Goal: Task Accomplishment & Management: Complete application form

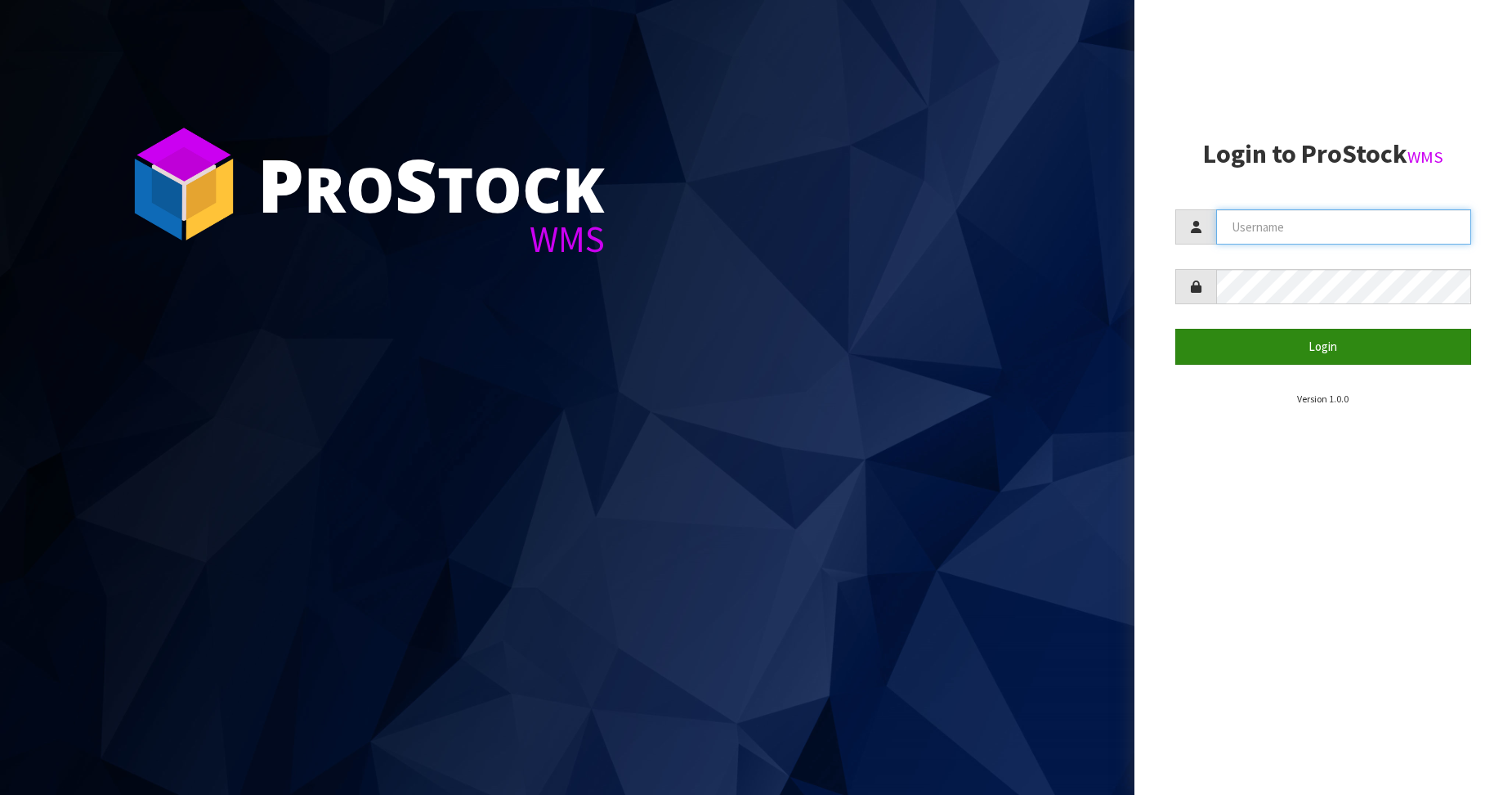
type input "Australianclutch"
click at [1343, 350] on button "Login" at bounding box center [1324, 346] width 296 height 35
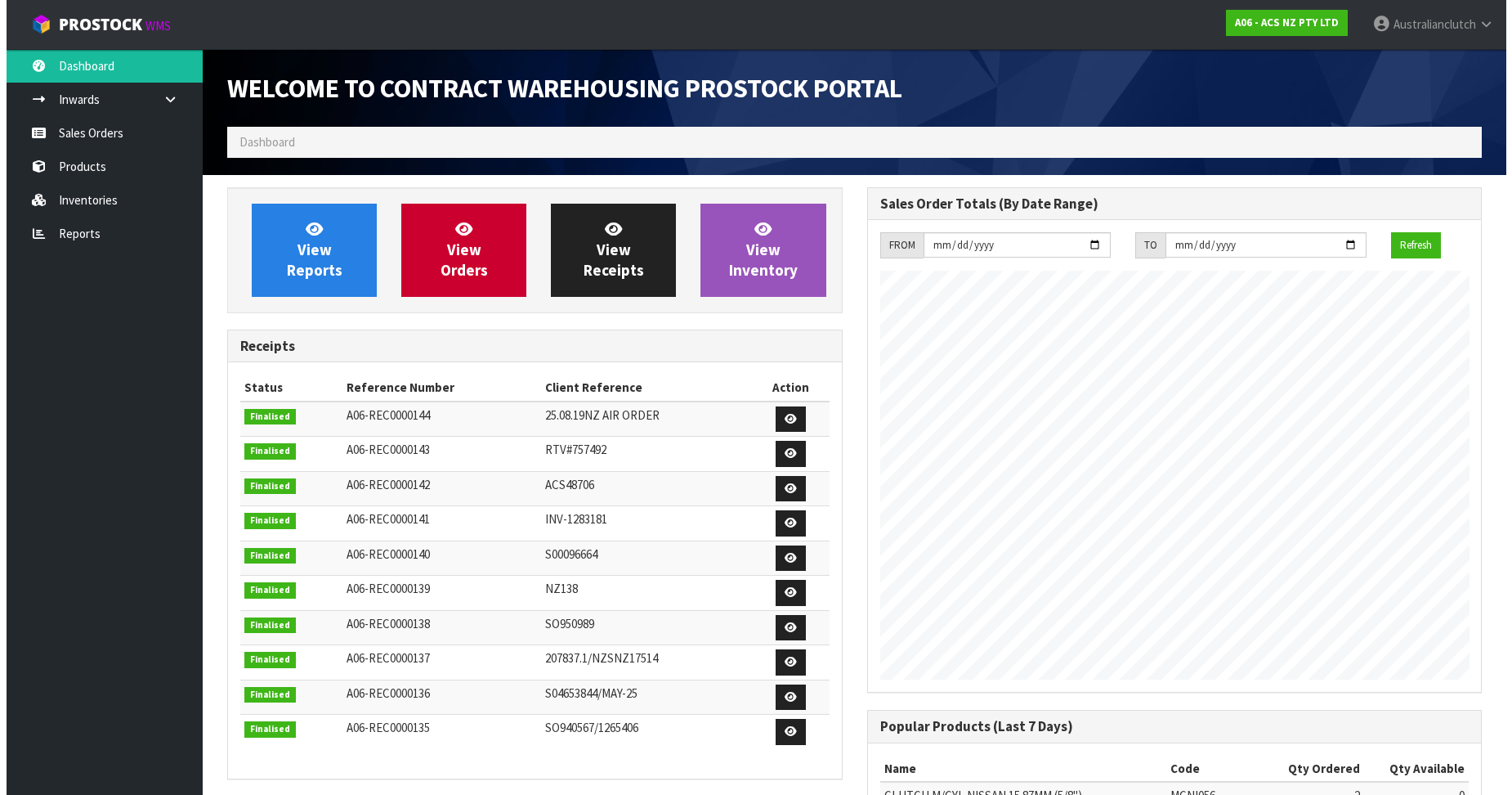
scroll to position [907, 639]
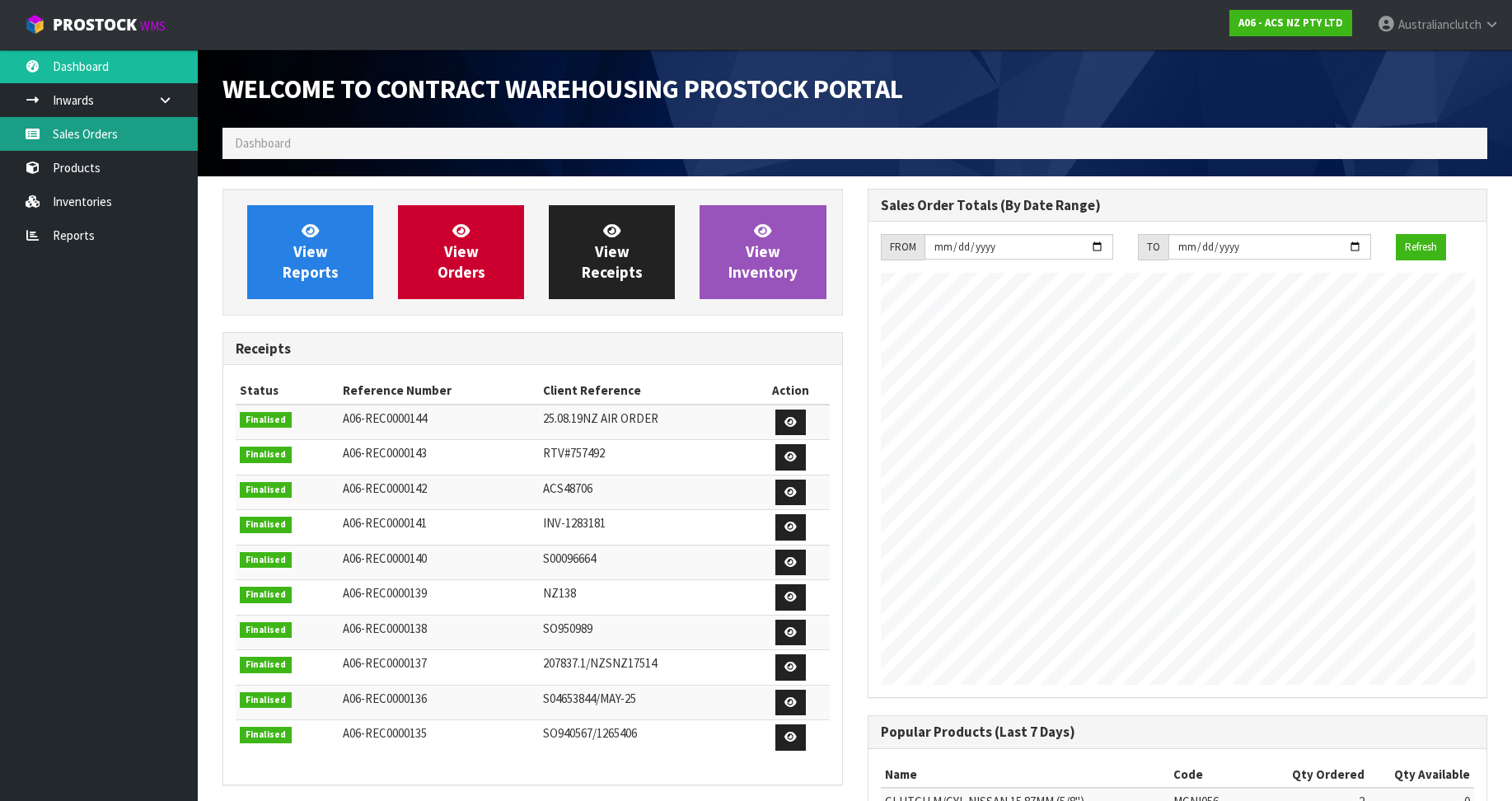
click at [141, 138] on link "Sales Orders" at bounding box center [98, 133] width 198 height 34
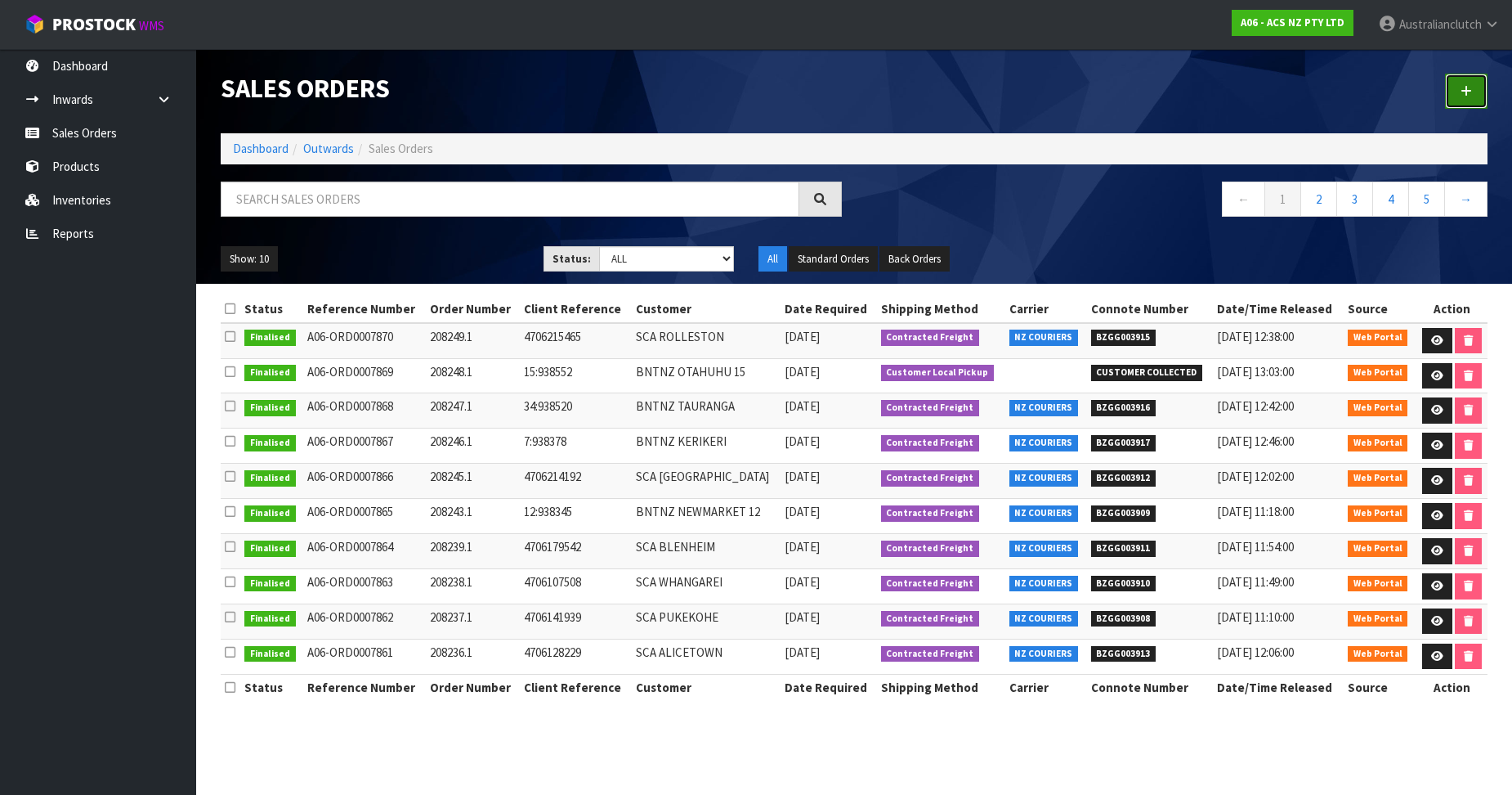
click at [1483, 79] on link at bounding box center [1467, 91] width 42 height 35
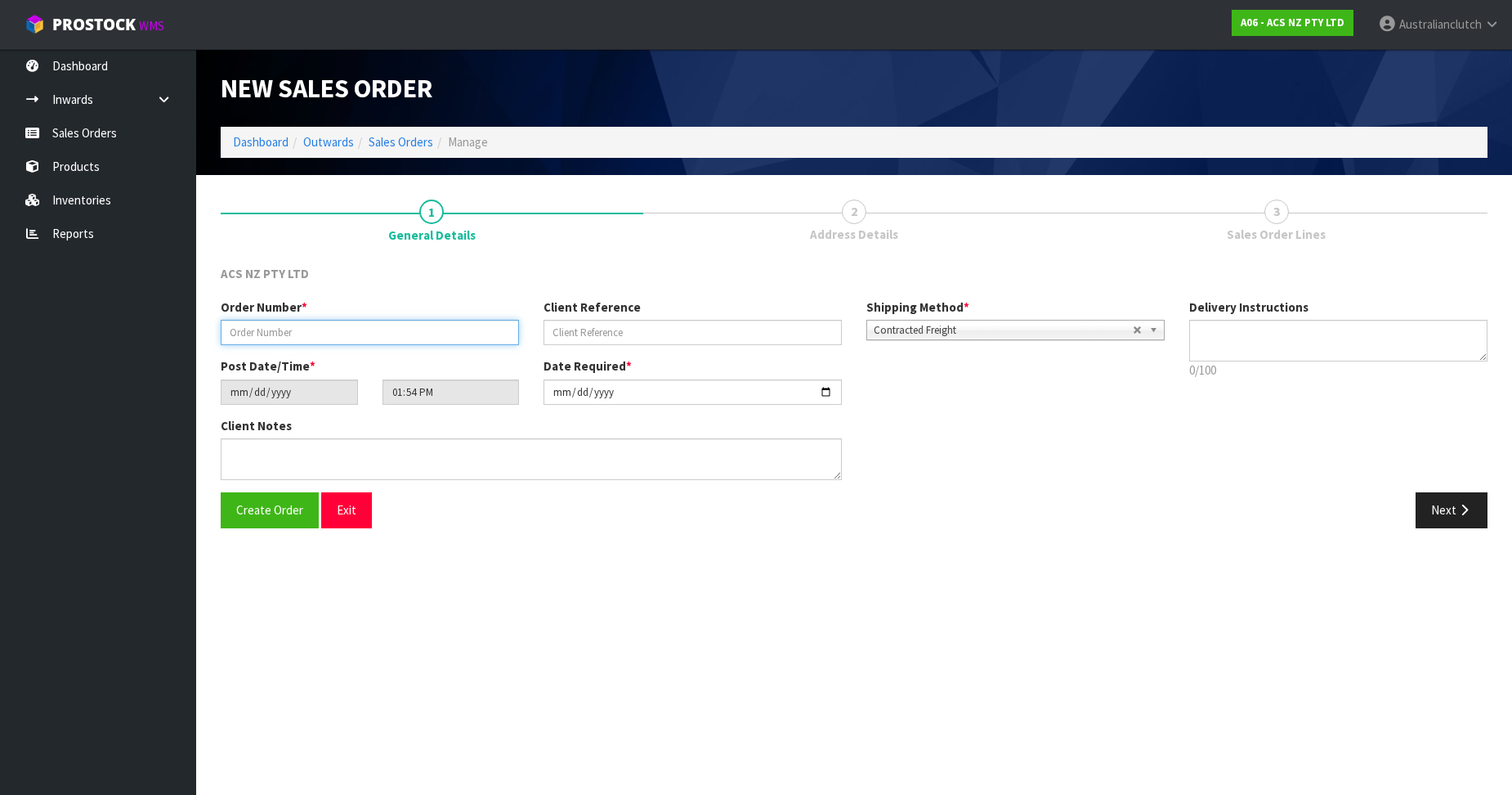
click at [322, 320] on input "text" at bounding box center [370, 332] width 298 height 25
paste input "208250.1"
type input "208250.1"
drag, startPoint x: 661, startPoint y: 332, endPoint x: 669, endPoint y: 339, distance: 10.6
click at [661, 332] on input "text" at bounding box center [692, 332] width 298 height 25
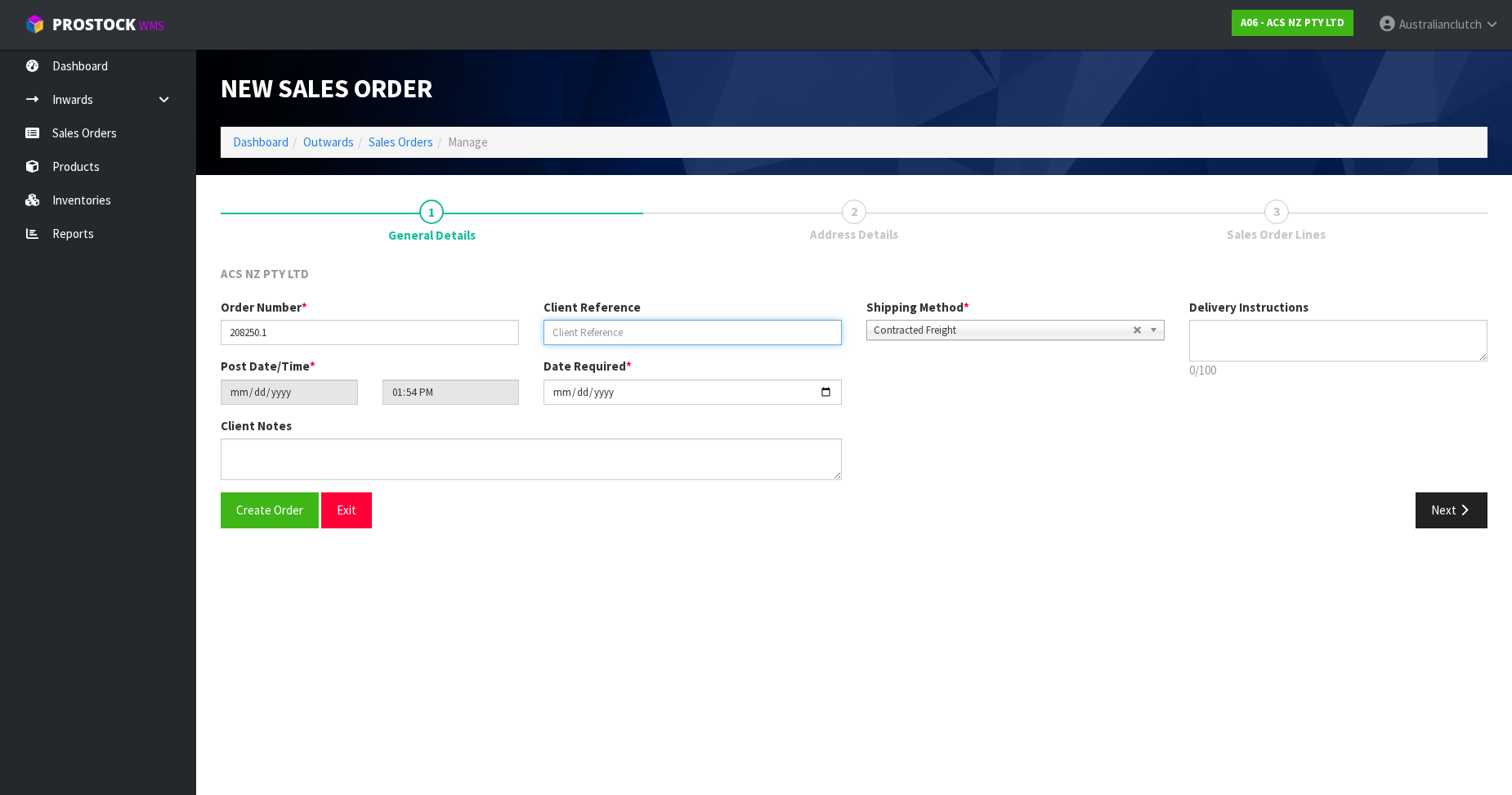
paste input "16:938945"
type input "16:938945"
click at [1294, 352] on textarea at bounding box center [1338, 340] width 298 height 42
type textarea "PLEASE SEND VIA NZC"
click at [1444, 471] on div "Order Number * 208250.1 Client Reference 16:938945 Shipping Method * Pickup Con…" at bounding box center [854, 395] width 1292 height 194
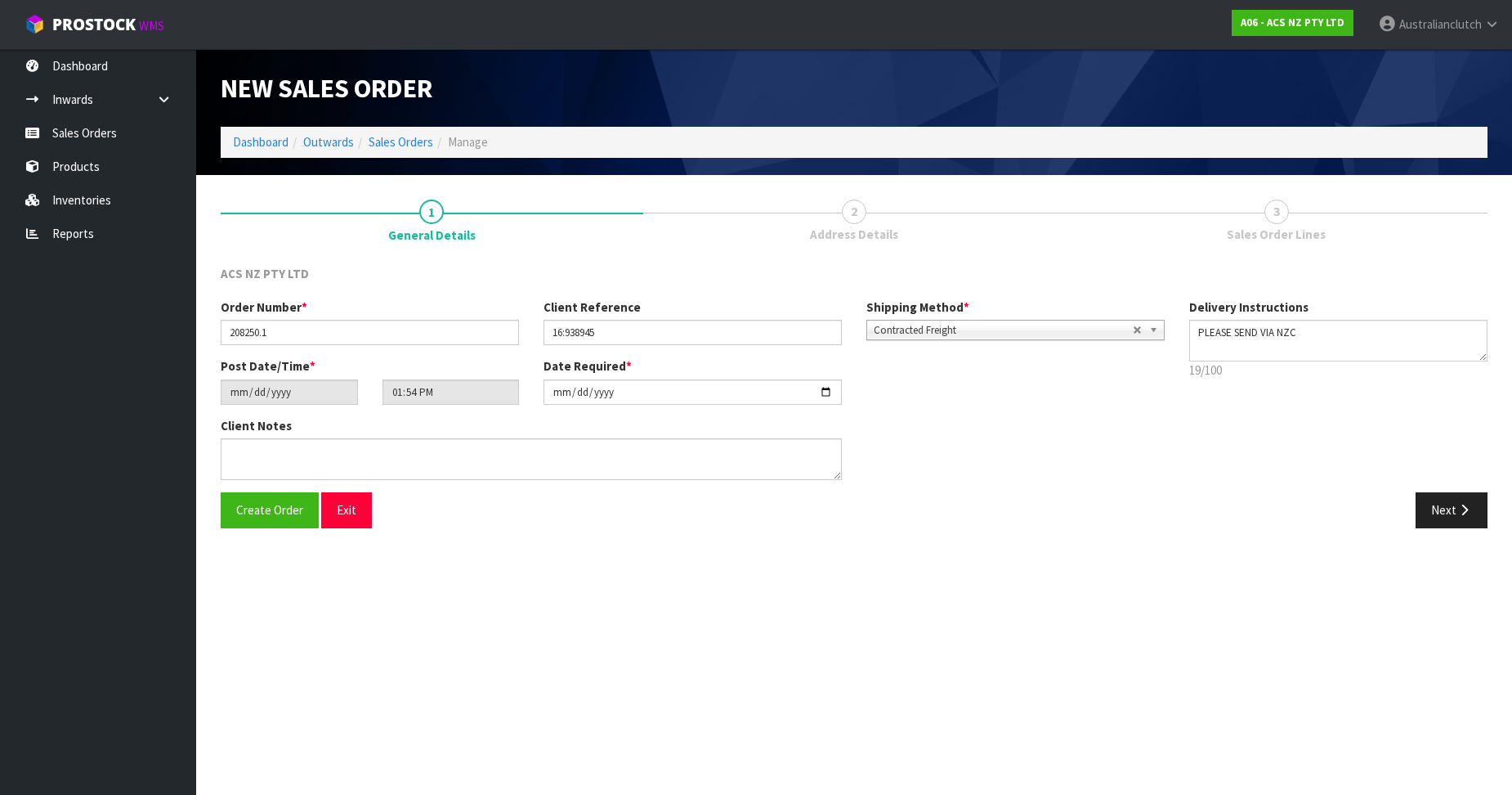
click at [1447, 474] on div "Order Number * 208250.1 Client Reference 16:938945 Shipping Method * Pickup Con…" at bounding box center [854, 395] width 1292 height 194
click at [1433, 497] on button "Next" at bounding box center [1452, 510] width 72 height 35
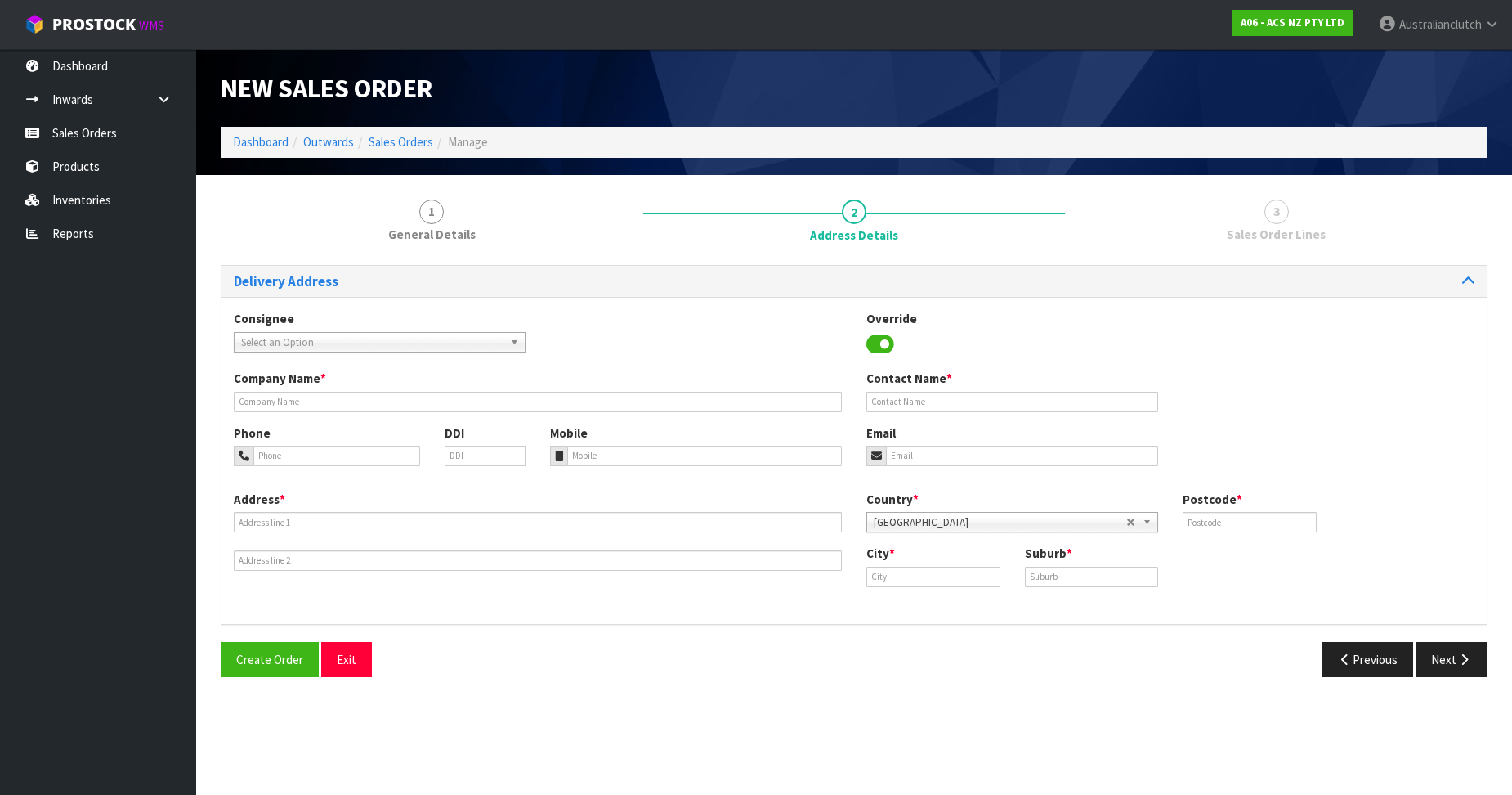
click at [331, 333] on span "Select an Option" at bounding box center [373, 343] width 263 height 19
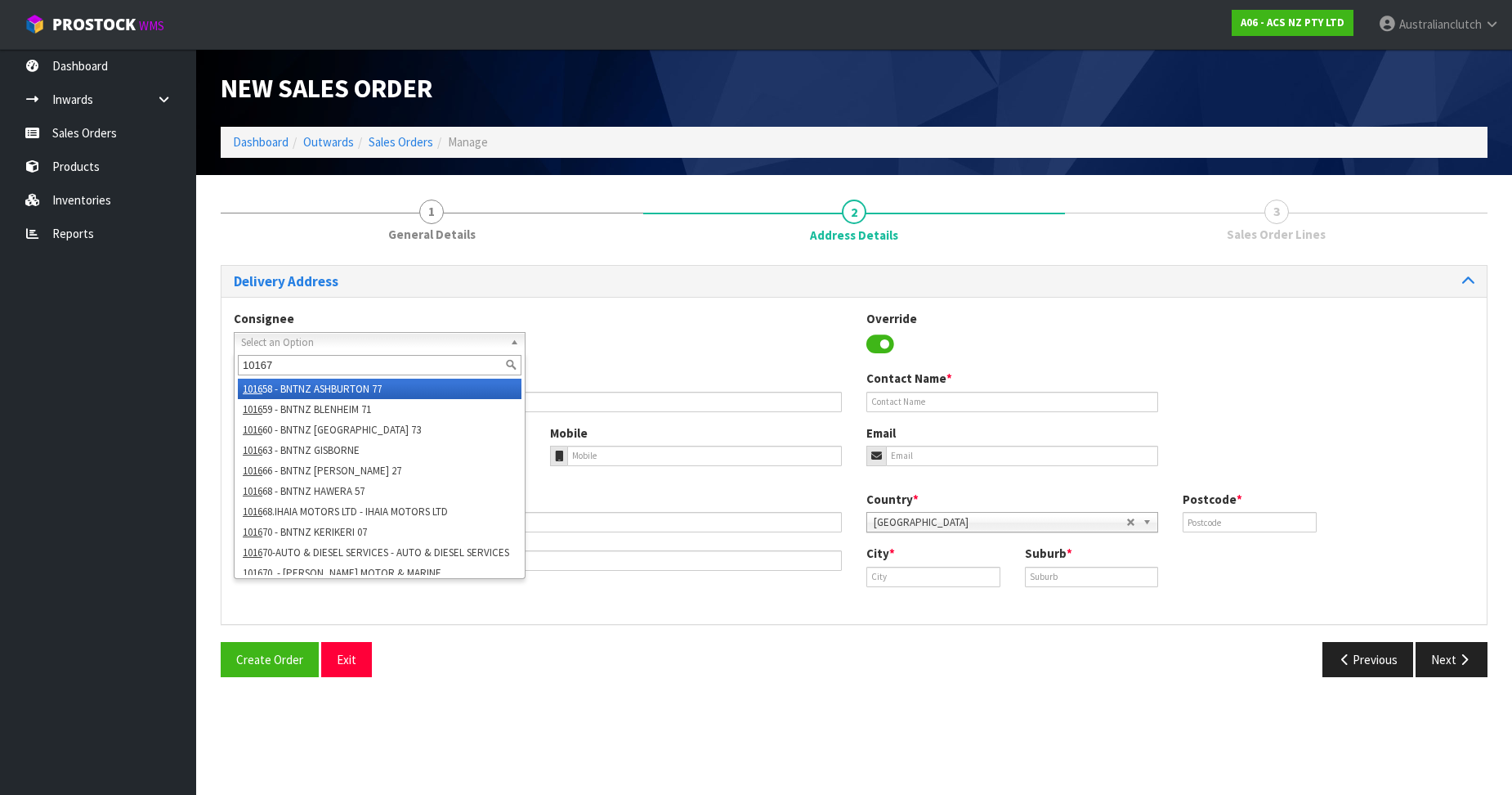
type input "101679"
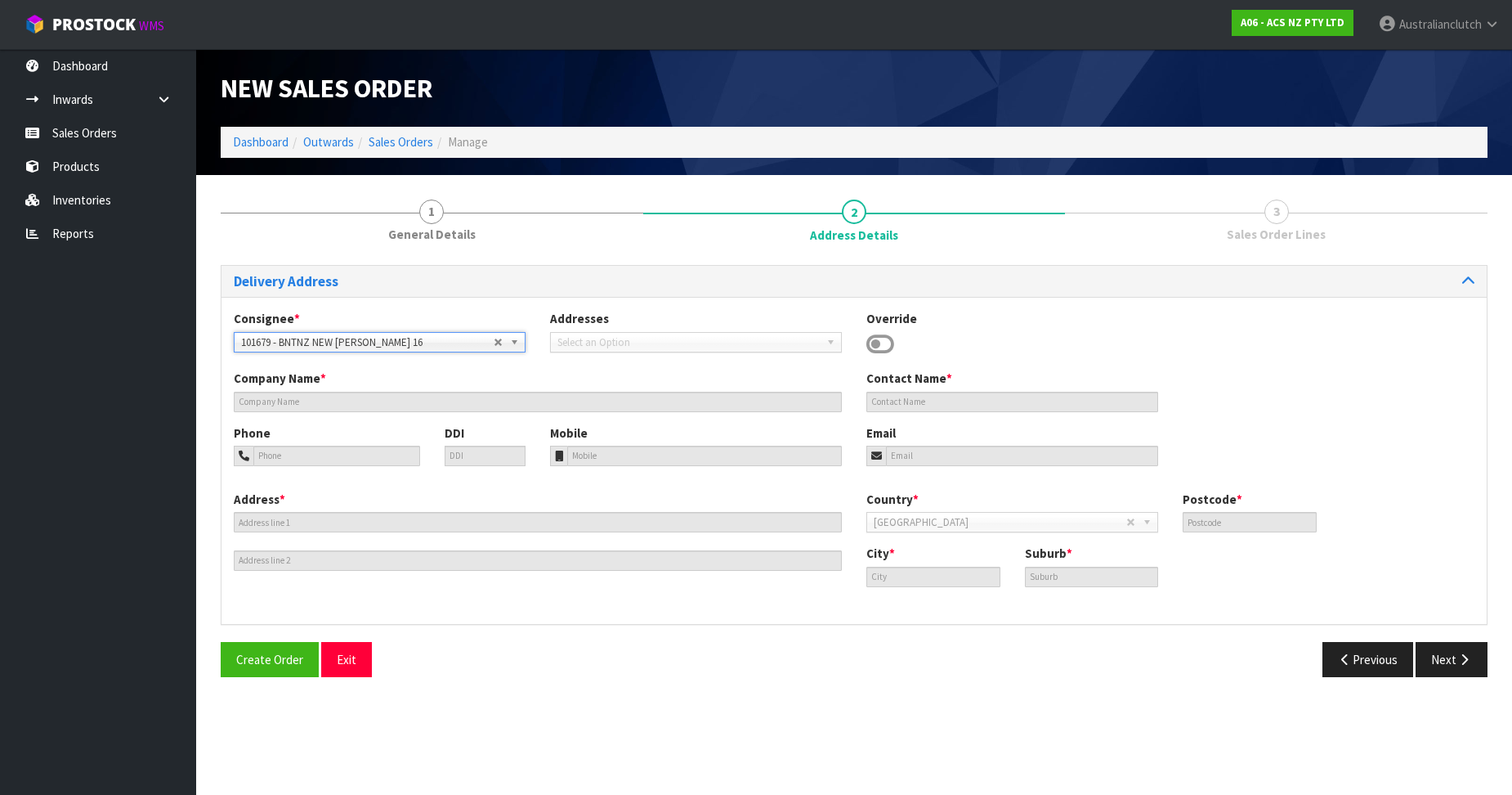
type input "BNTNZ NEW [PERSON_NAME] 16"
type input "[STREET_ADDRESS]"
type input "0640"
type input "[GEOGRAPHIC_DATA]"
type input "NEW [PERSON_NAME]"
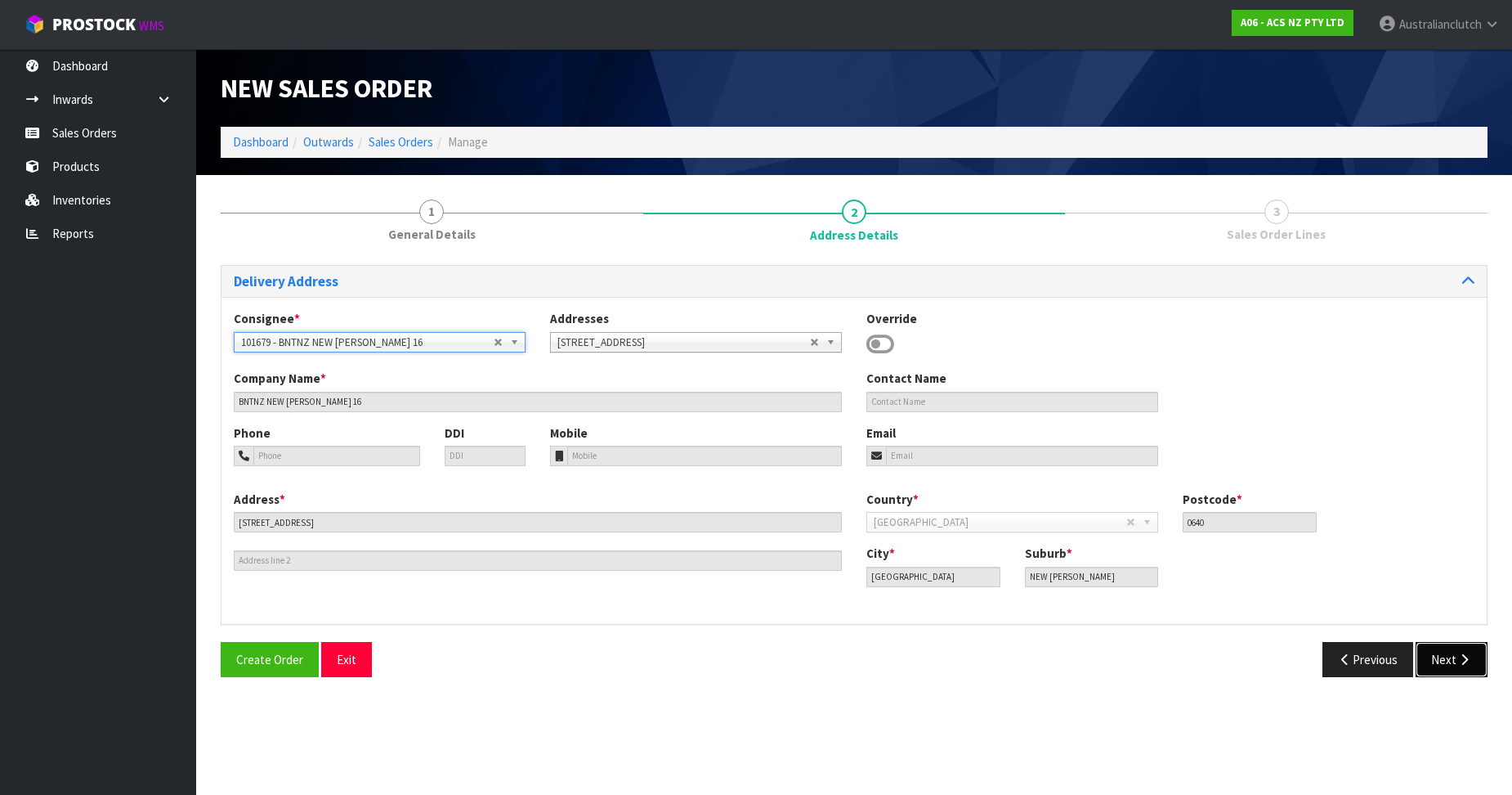
click at [1460, 668] on button "Next" at bounding box center [1452, 660] width 72 height 35
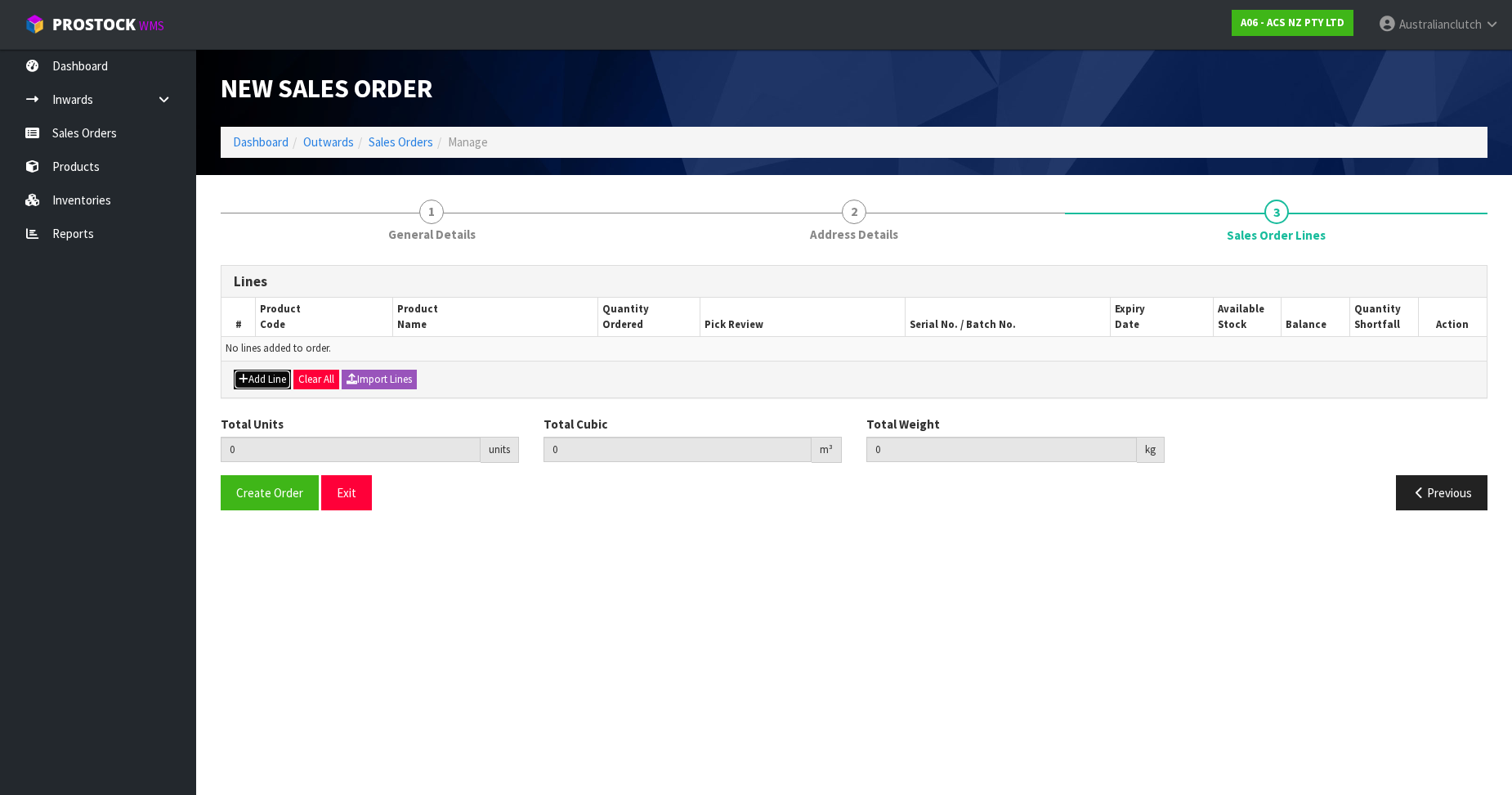
click at [271, 376] on button "Add Line" at bounding box center [262, 380] width 57 height 19
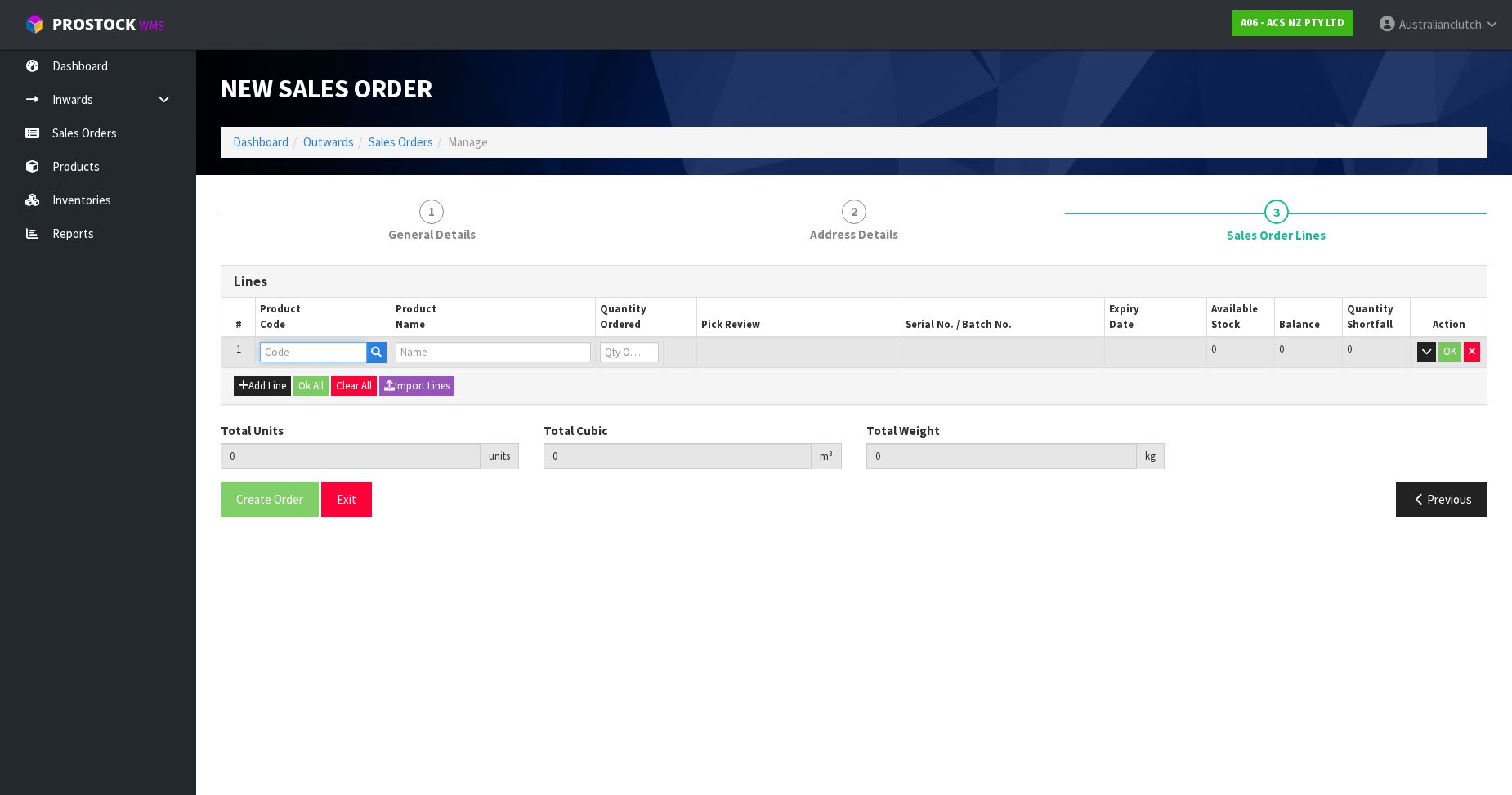
click at [294, 352] on input "text" at bounding box center [313, 352] width 107 height 20
paste input "KSZ20005"
type input "KSZ20005"
click at [301, 382] on strong "KSZ20005" at bounding box center [304, 380] width 55 height 15
type input "KSZ20005"
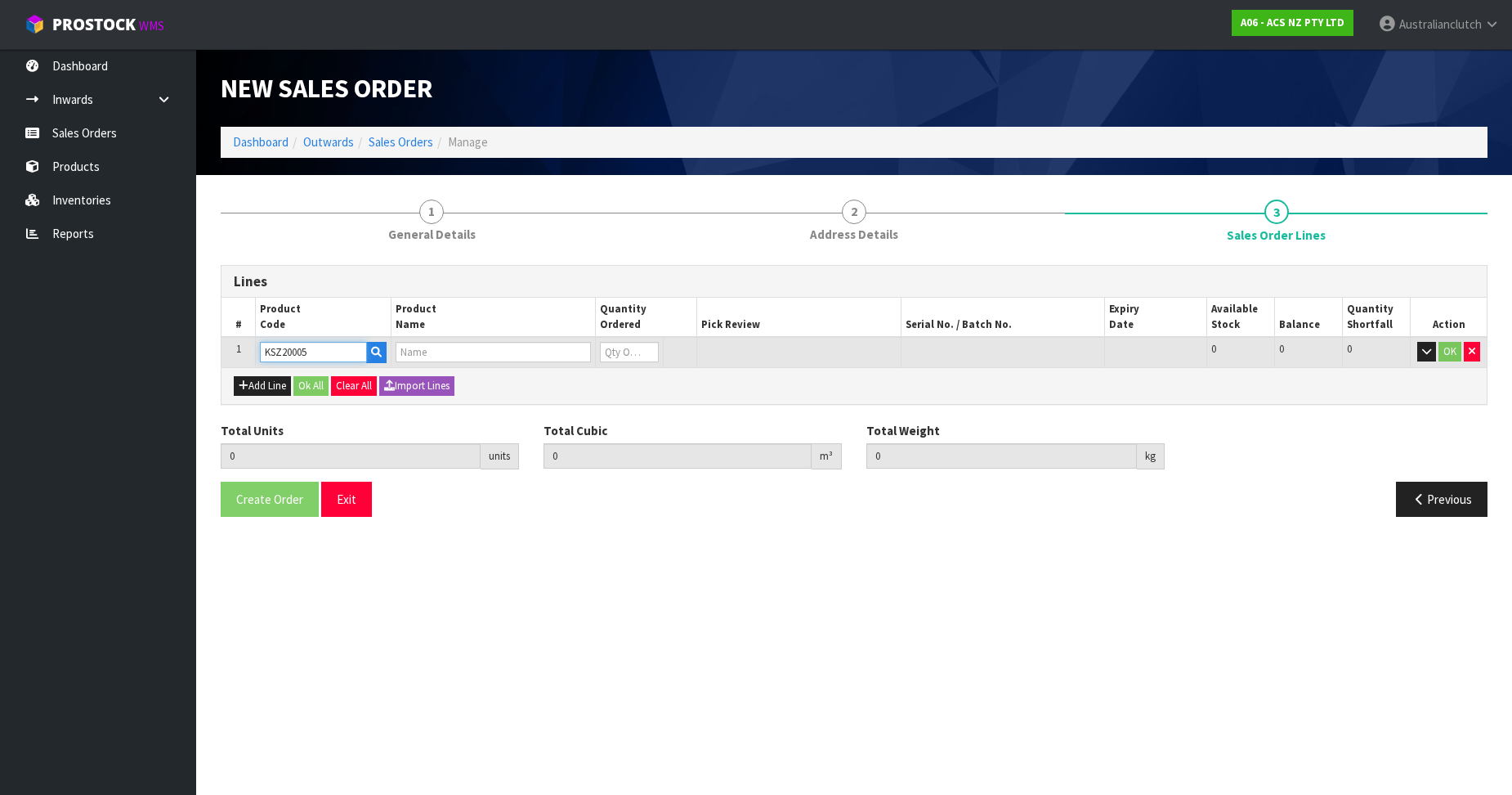
type input "0.000000"
type input "0.000"
type input "KIT STD SUZUKI SWIFT 1.6L"
type input "0"
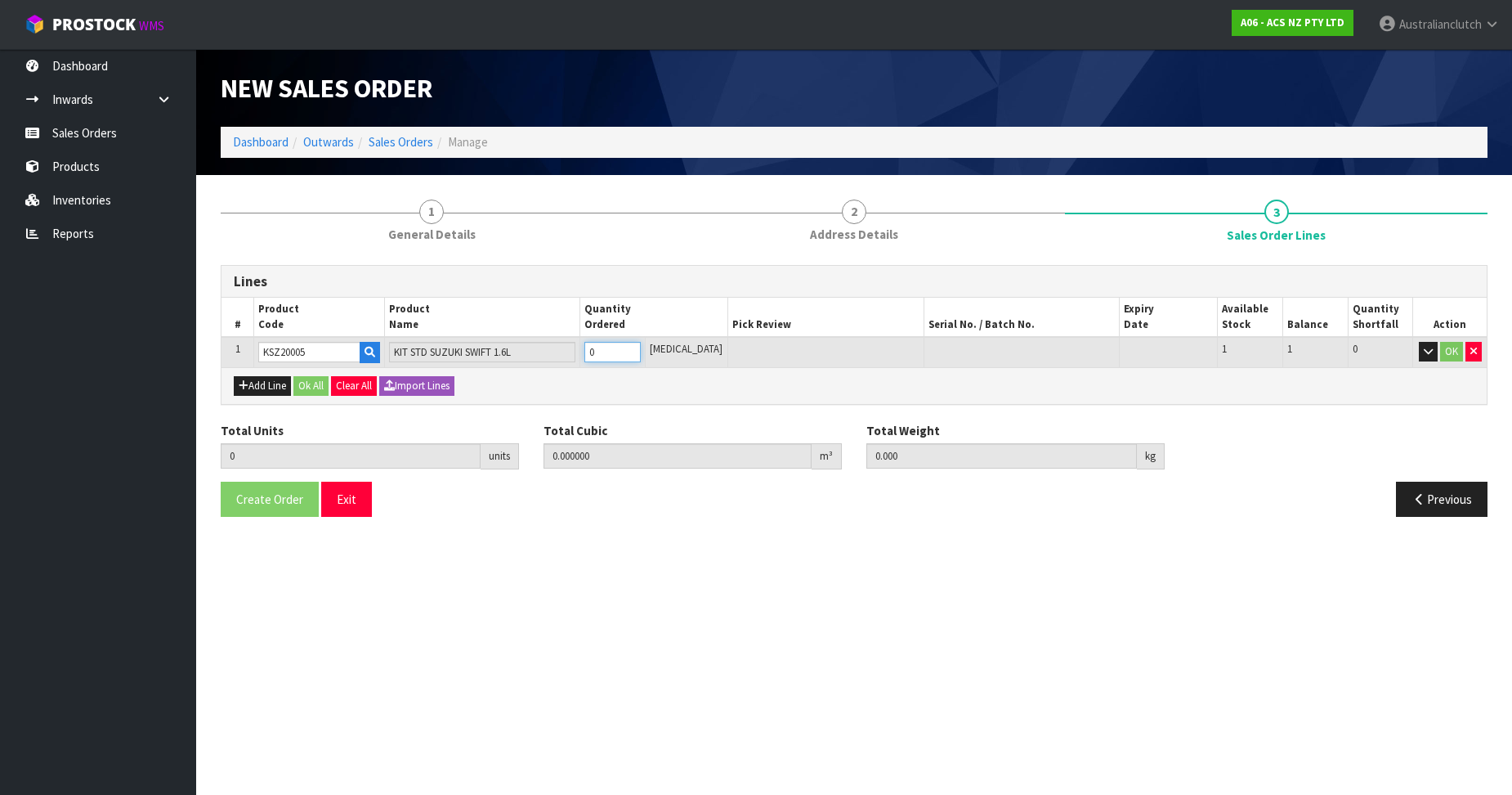
type input "1"
type input "0.01054"
type input "5.58"
drag, startPoint x: 646, startPoint y: 348, endPoint x: 844, endPoint y: 381, distance: 200.7
type input "1"
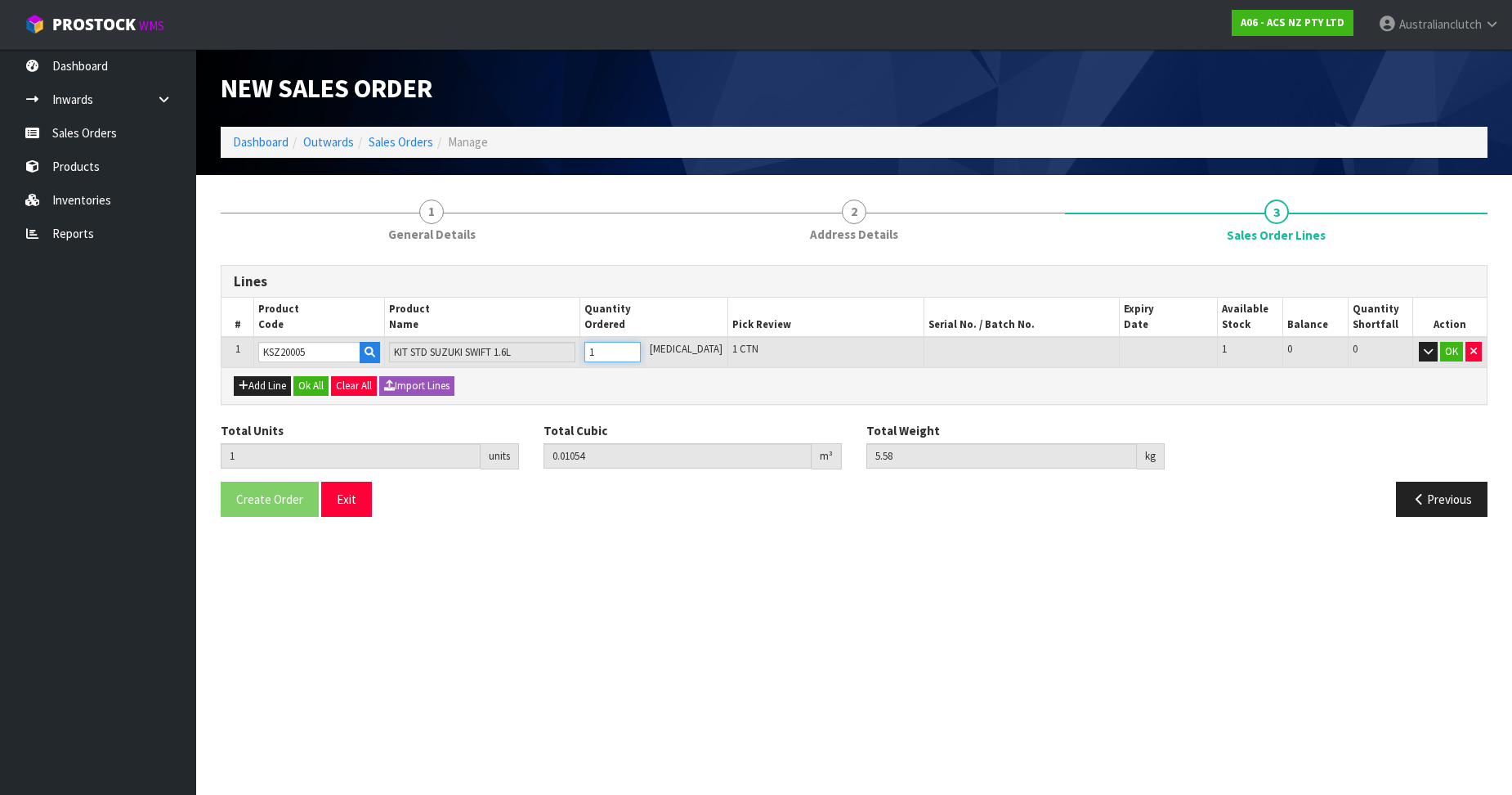
click at [641, 348] on input "1" at bounding box center [612, 352] width 56 height 20
click at [1454, 349] on button "OK" at bounding box center [1452, 352] width 23 height 19
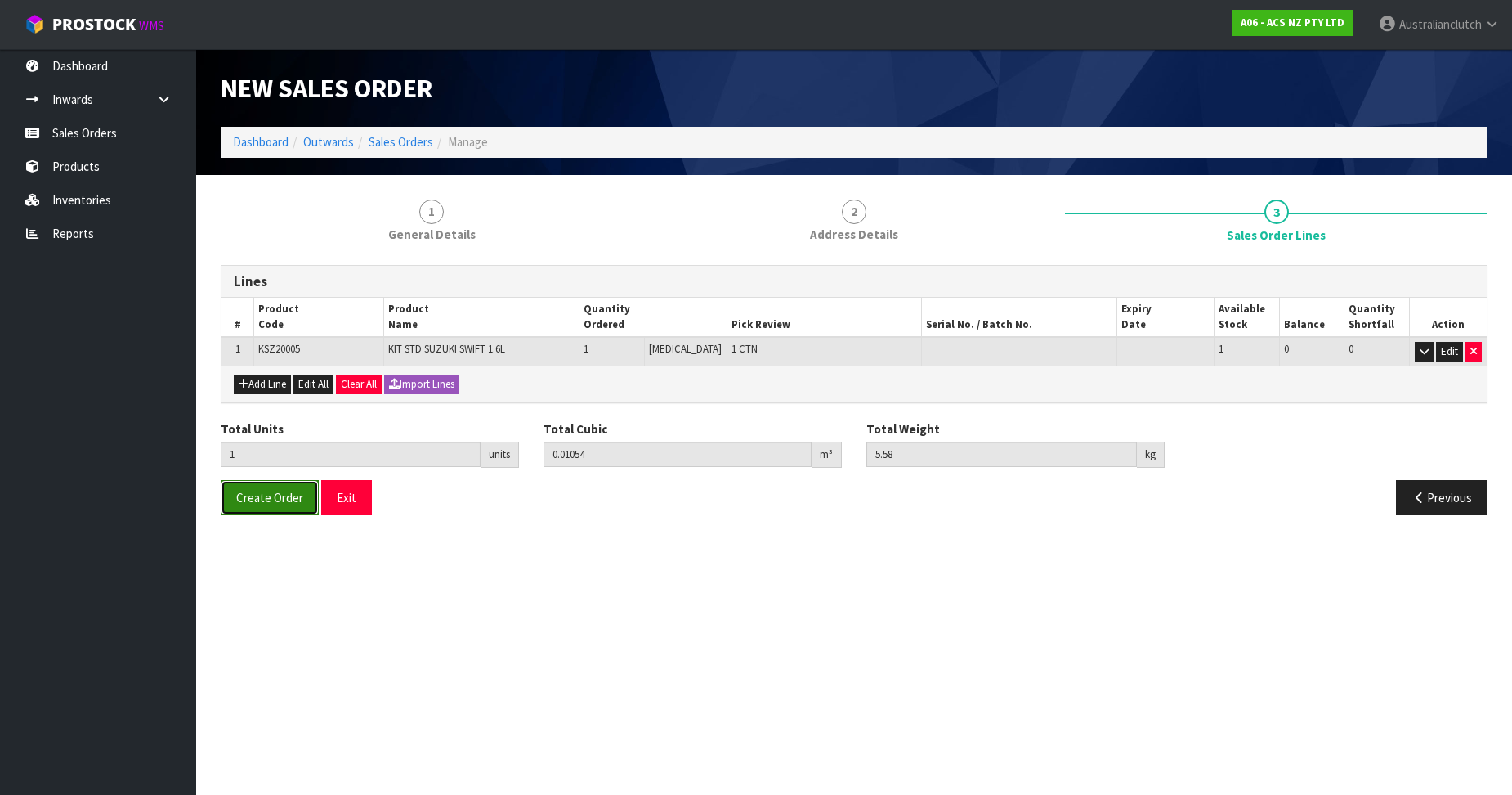
click at [294, 495] on span "Create Order" at bounding box center [269, 497] width 67 height 15
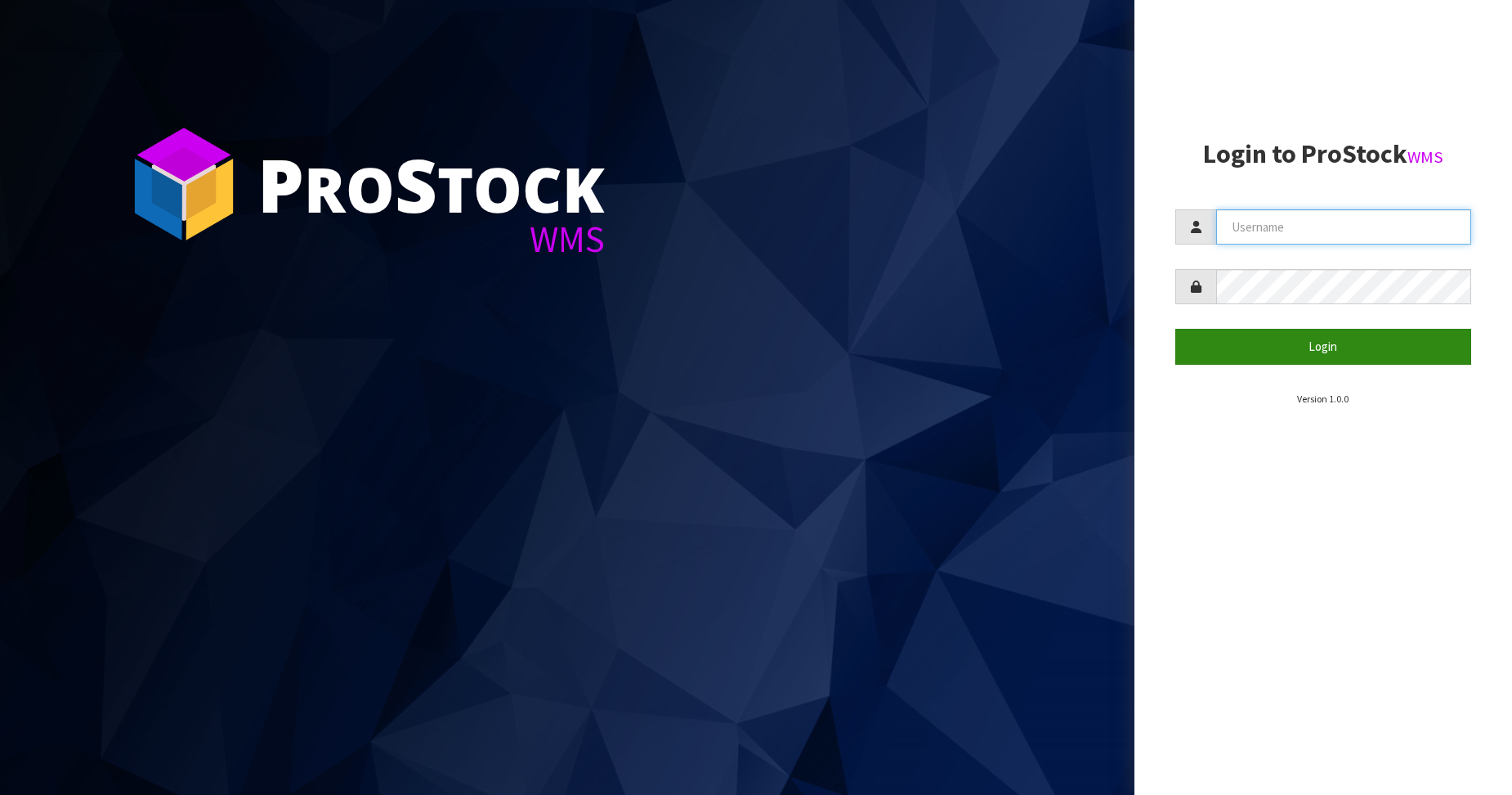
type input "Australianclutch"
click at [1352, 336] on button "Login" at bounding box center [1324, 346] width 296 height 35
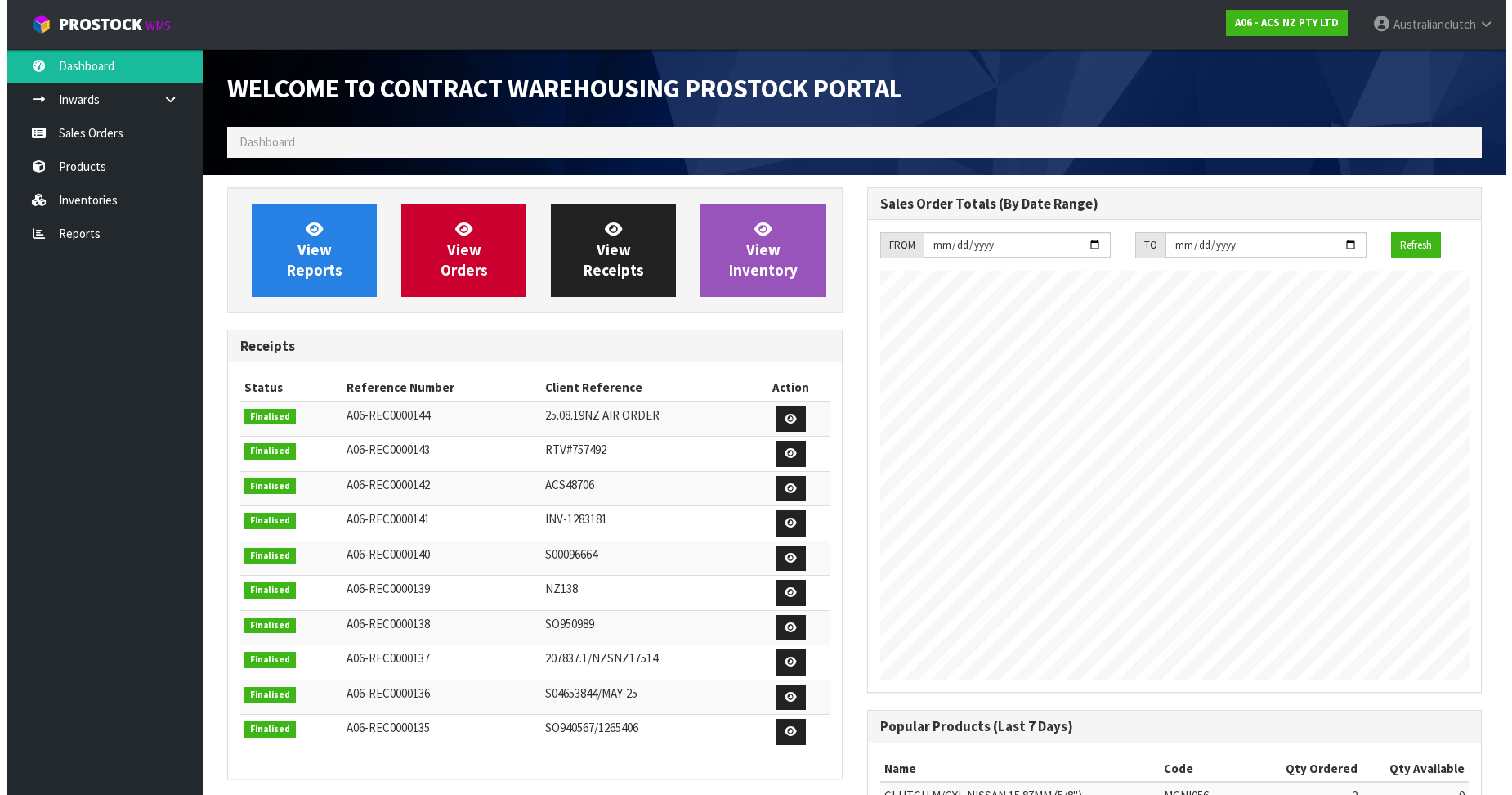
scroll to position [907, 639]
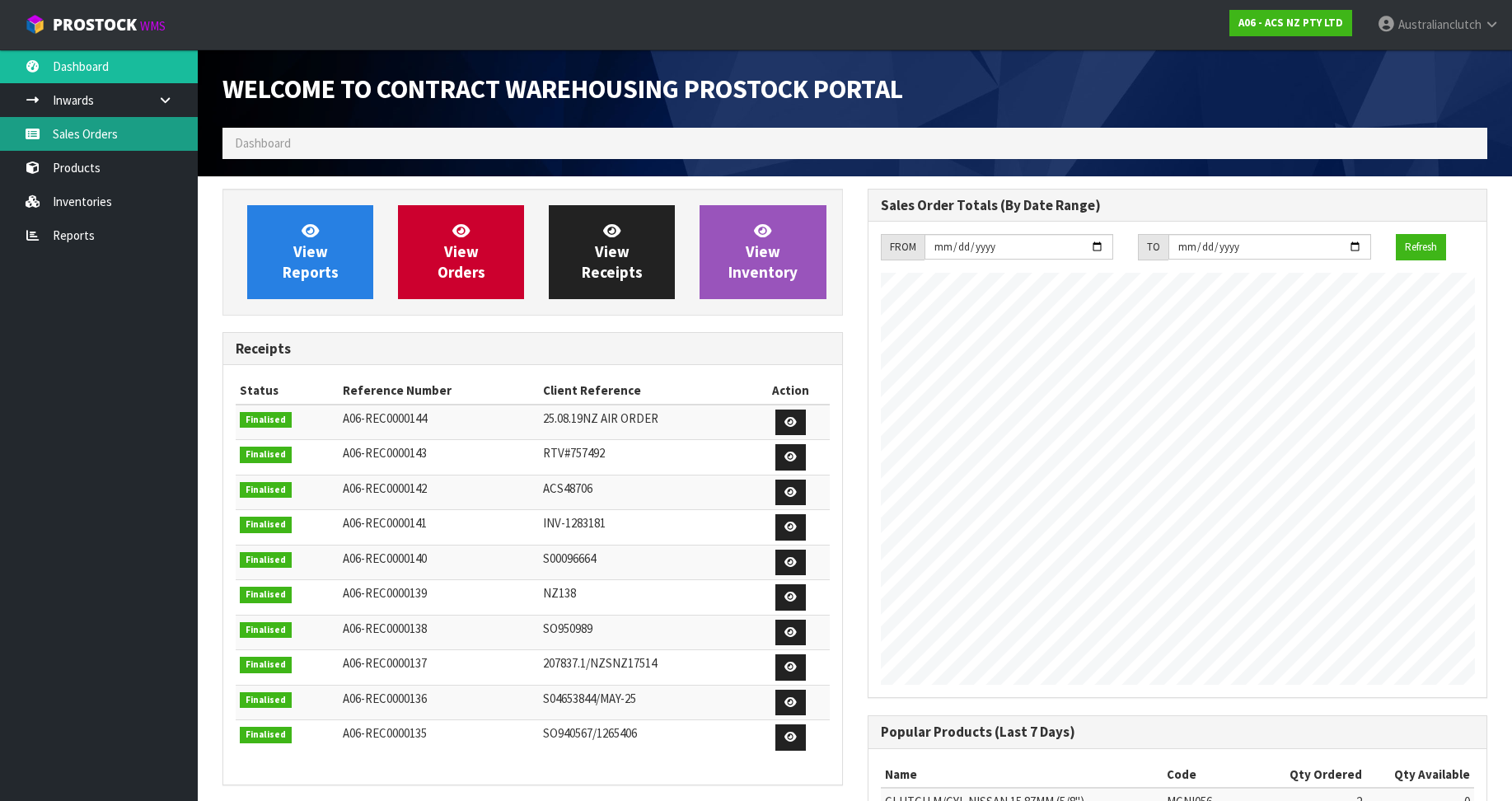
click at [67, 148] on link "Sales Orders" at bounding box center [98, 133] width 198 height 34
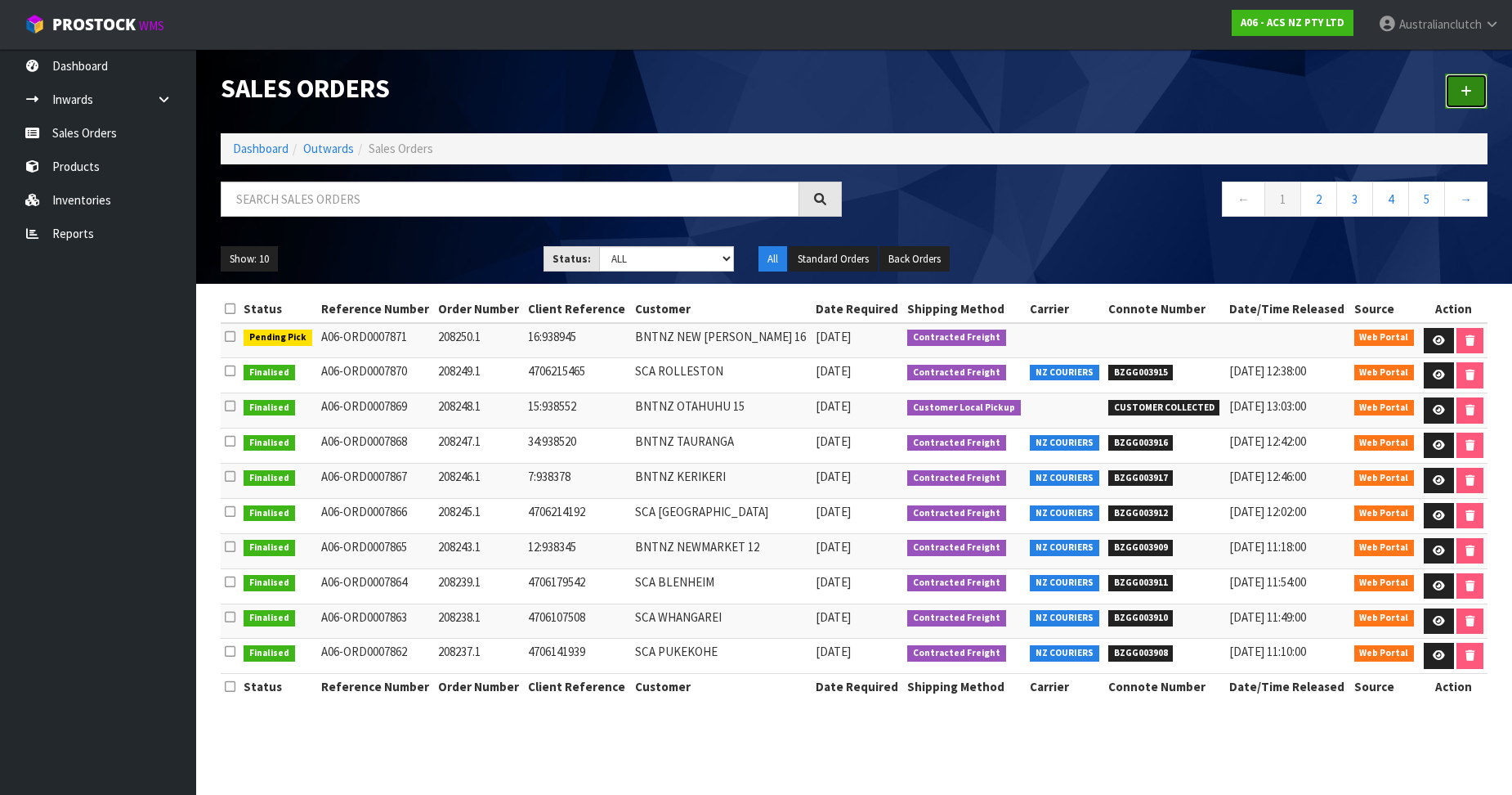
click at [1475, 91] on link at bounding box center [1467, 91] width 42 height 35
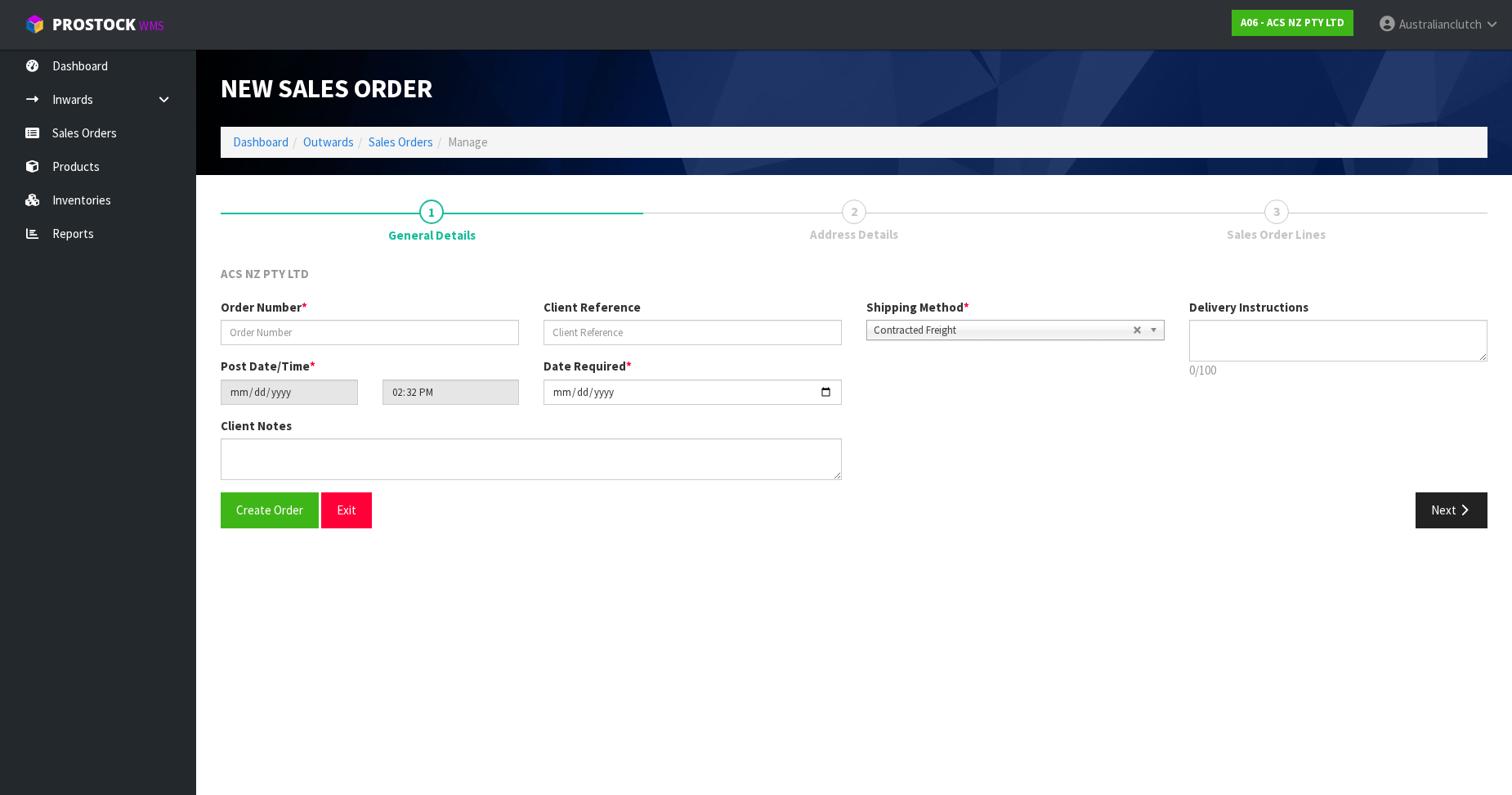
drag, startPoint x: 382, startPoint y: 350, endPoint x: 363, endPoint y: 339, distance: 22.0
click at [382, 350] on div "Order Number * Client Reference Shipping Method * Pickup Contracted Freight Con…" at bounding box center [692, 327] width 968 height 59
click at [358, 335] on input "text" at bounding box center [370, 332] width 298 height 25
paste input "208251.1"
type input "208251.1"
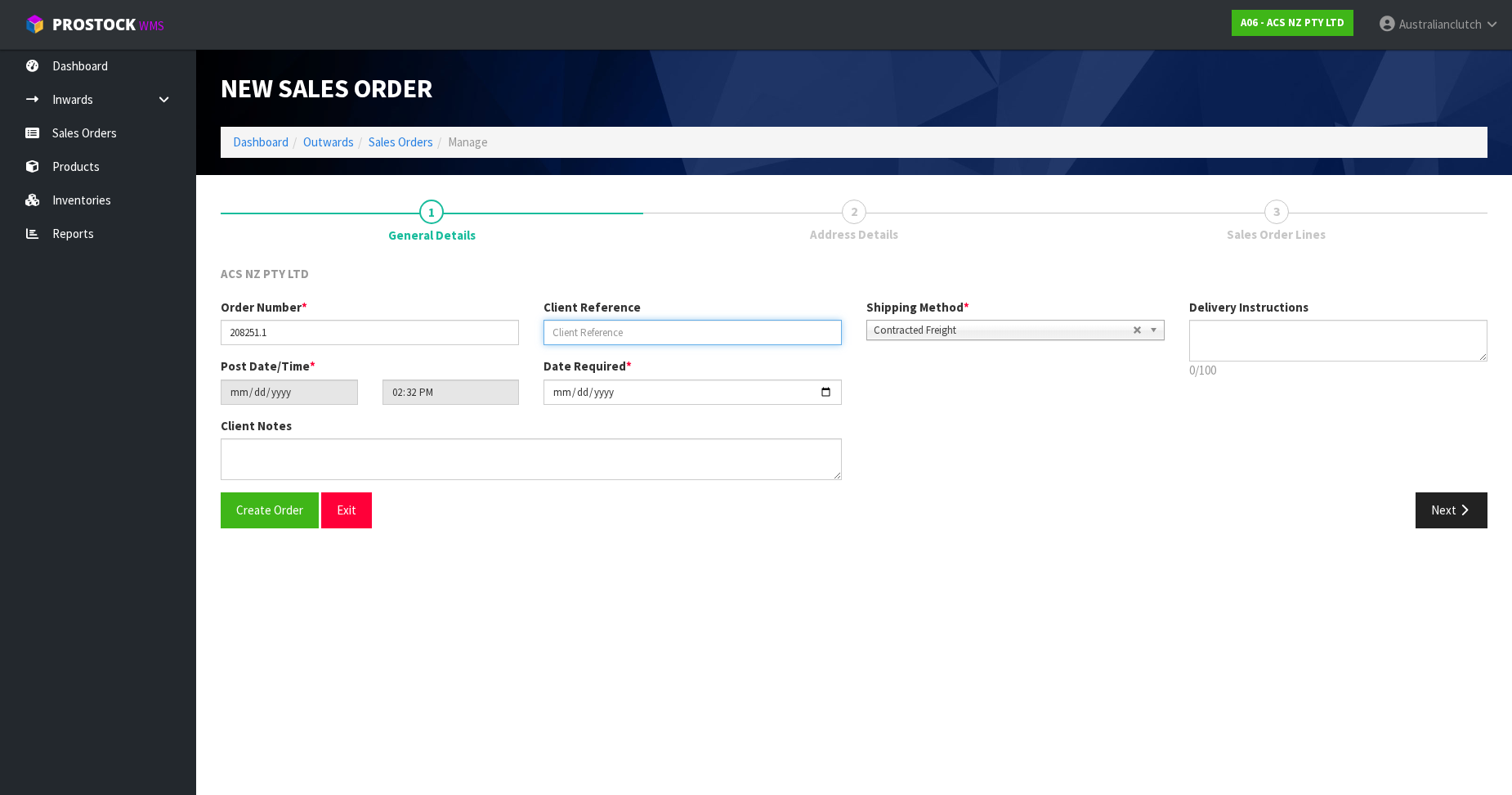
click at [776, 330] on input "text" at bounding box center [692, 332] width 298 height 25
paste input "NS024764"
type input "NS024764"
click at [1238, 355] on textarea at bounding box center [1338, 340] width 298 height 42
type textarea "PLEASE SEND VIA NZC"
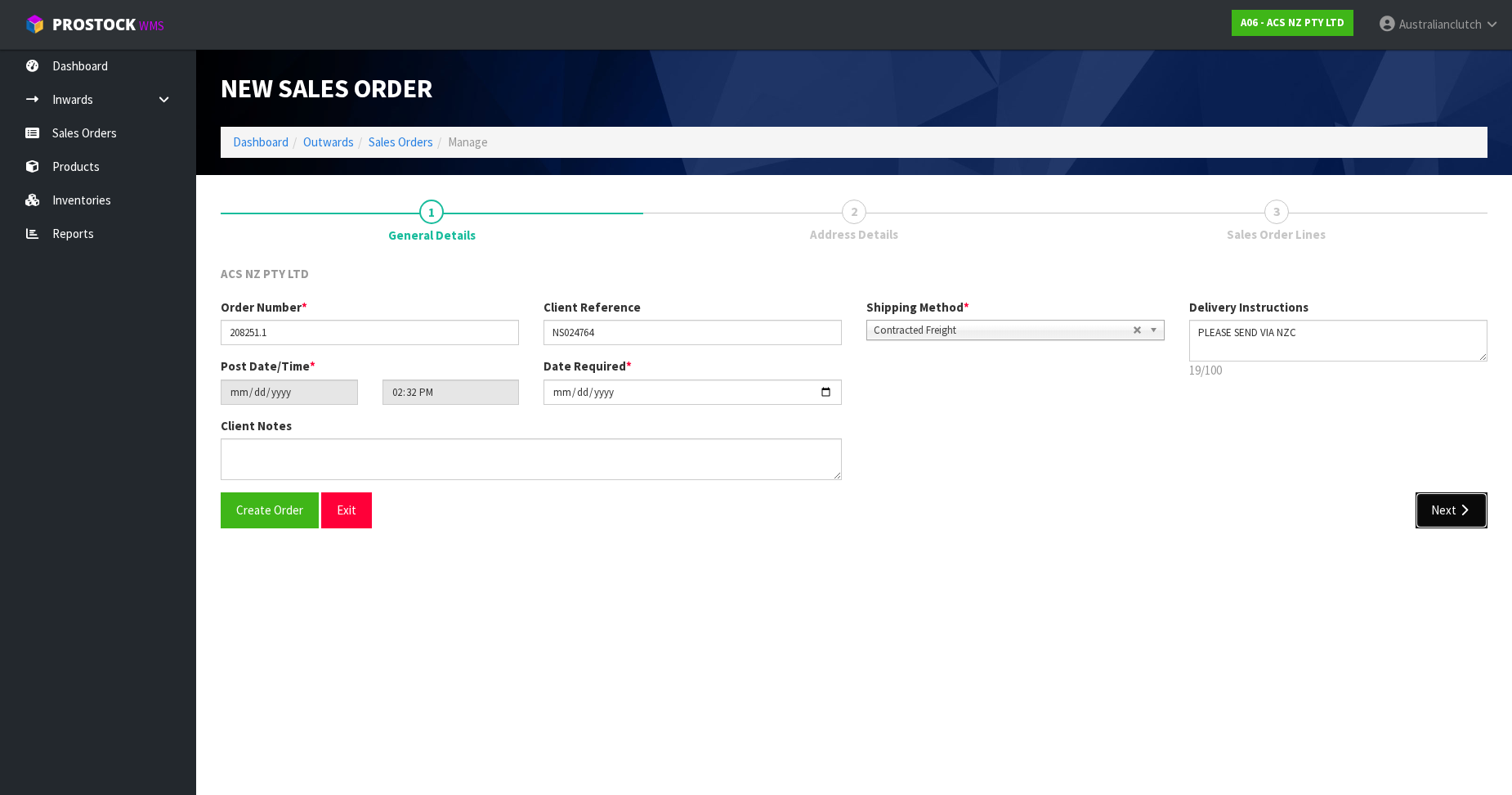
click at [1424, 516] on button "Next" at bounding box center [1452, 510] width 72 height 35
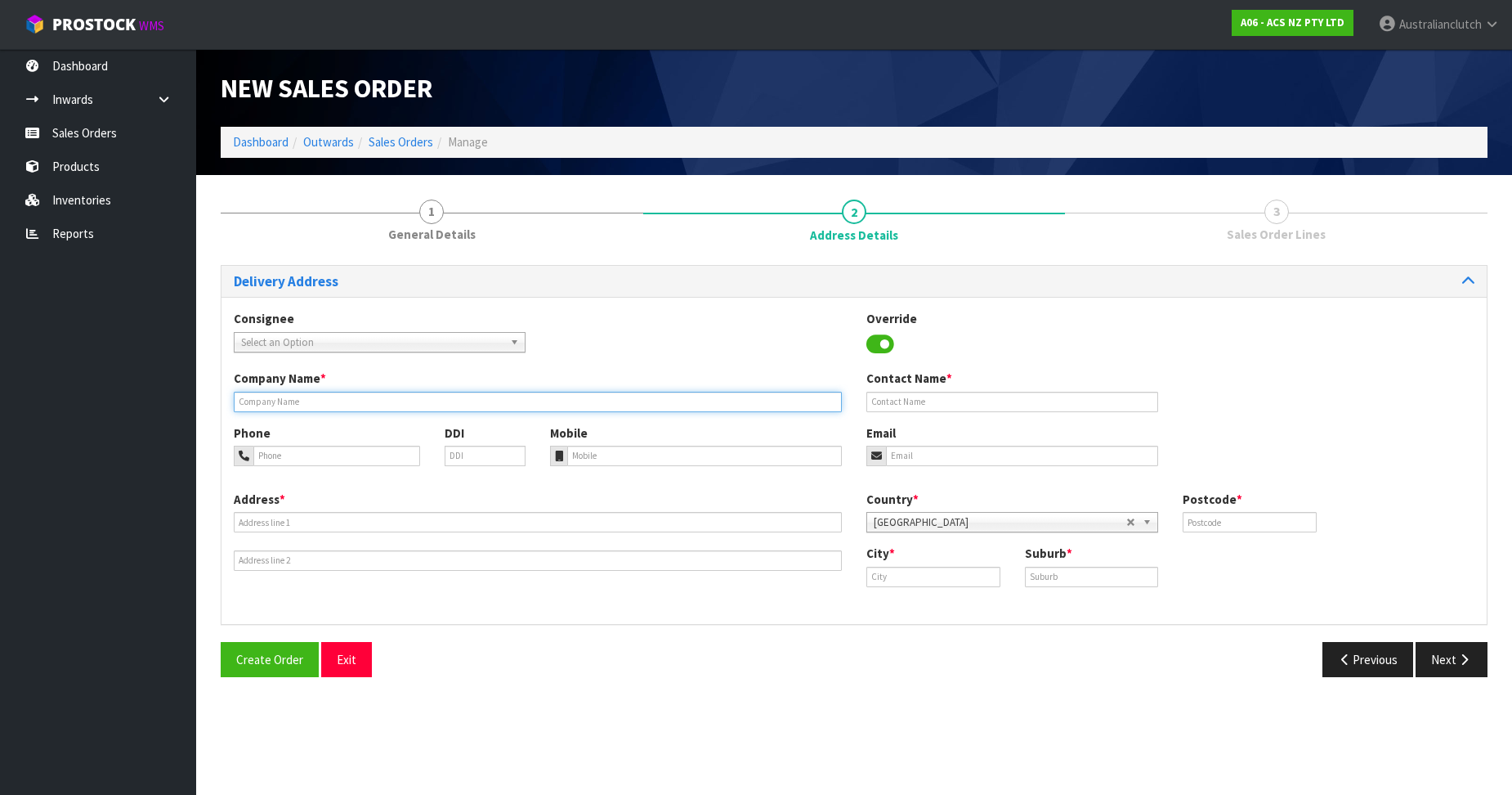
drag, startPoint x: 715, startPoint y: 406, endPoint x: 741, endPoint y: 408, distance: 26.1
click at [715, 406] on input "text" at bounding box center [538, 402] width 608 height 20
paste input "PARTMASTER NZ (GLENFIELD)"
type input "PARTMASTER NZ (GLENFIELD)"
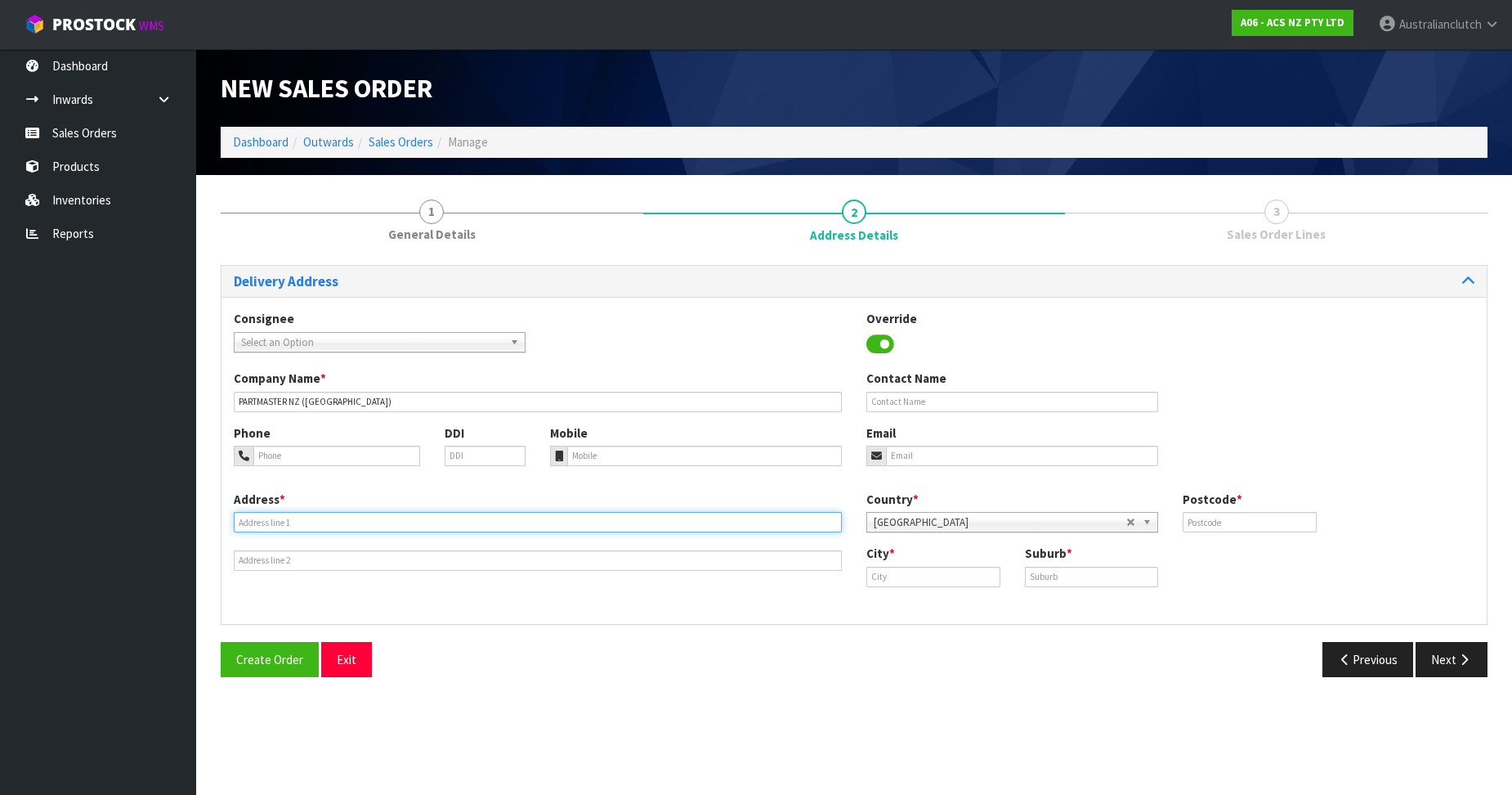
click at [686, 529] on input "text" at bounding box center [538, 522] width 608 height 20
paste input "103 WAIRAU ROAD"
type input "103 WAIRAU ROAD"
drag, startPoint x: 911, startPoint y: 591, endPoint x: 904, endPoint y: 586, distance: 8.6
click at [909, 590] on div "City * Suburb *" at bounding box center [1170, 572] width 632 height 54
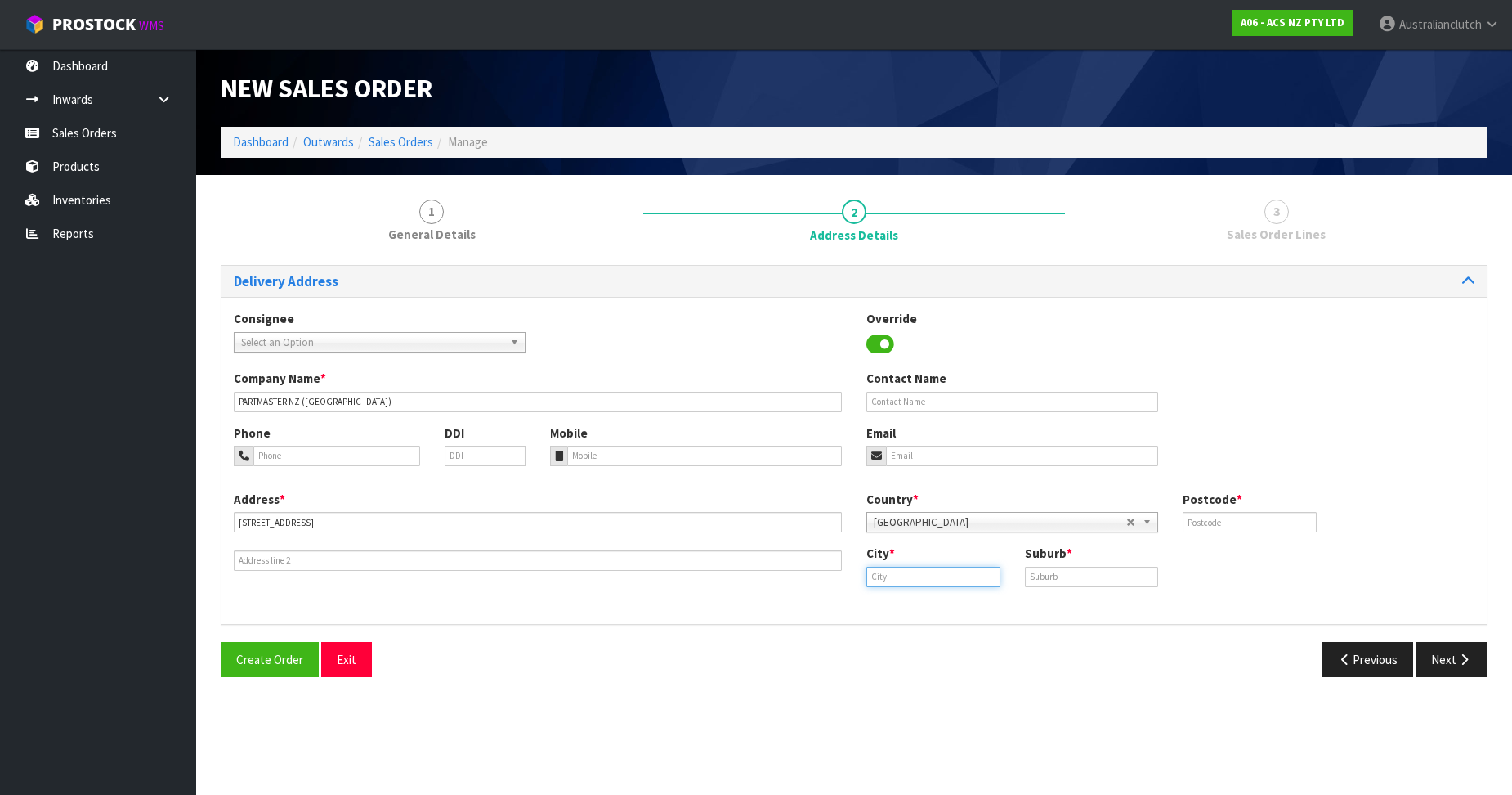
click at [900, 583] on input "text" at bounding box center [934, 577] width 134 height 20
paste input "GLENFIELD"
type input "GLENFIELD"
click at [1134, 574] on input "text" at bounding box center [1092, 577] width 134 height 20
paste input "[GEOGRAPHIC_DATA]"
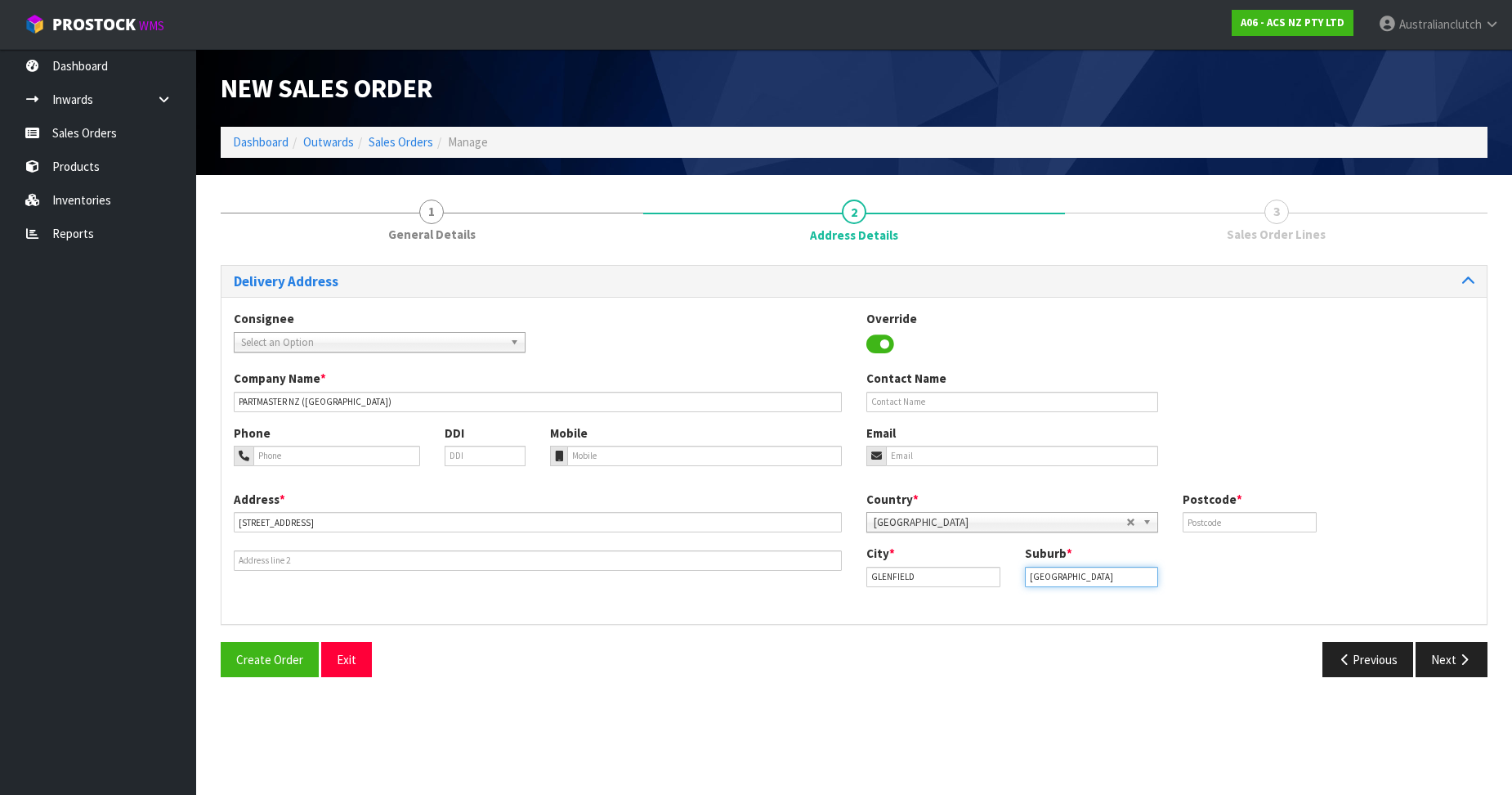
type input "[GEOGRAPHIC_DATA]"
drag, startPoint x: 1299, startPoint y: 525, endPoint x: 1309, endPoint y: 526, distance: 10.0
click at [1297, 523] on input "text" at bounding box center [1249, 522] width 134 height 20
paste input "627"
type input "627"
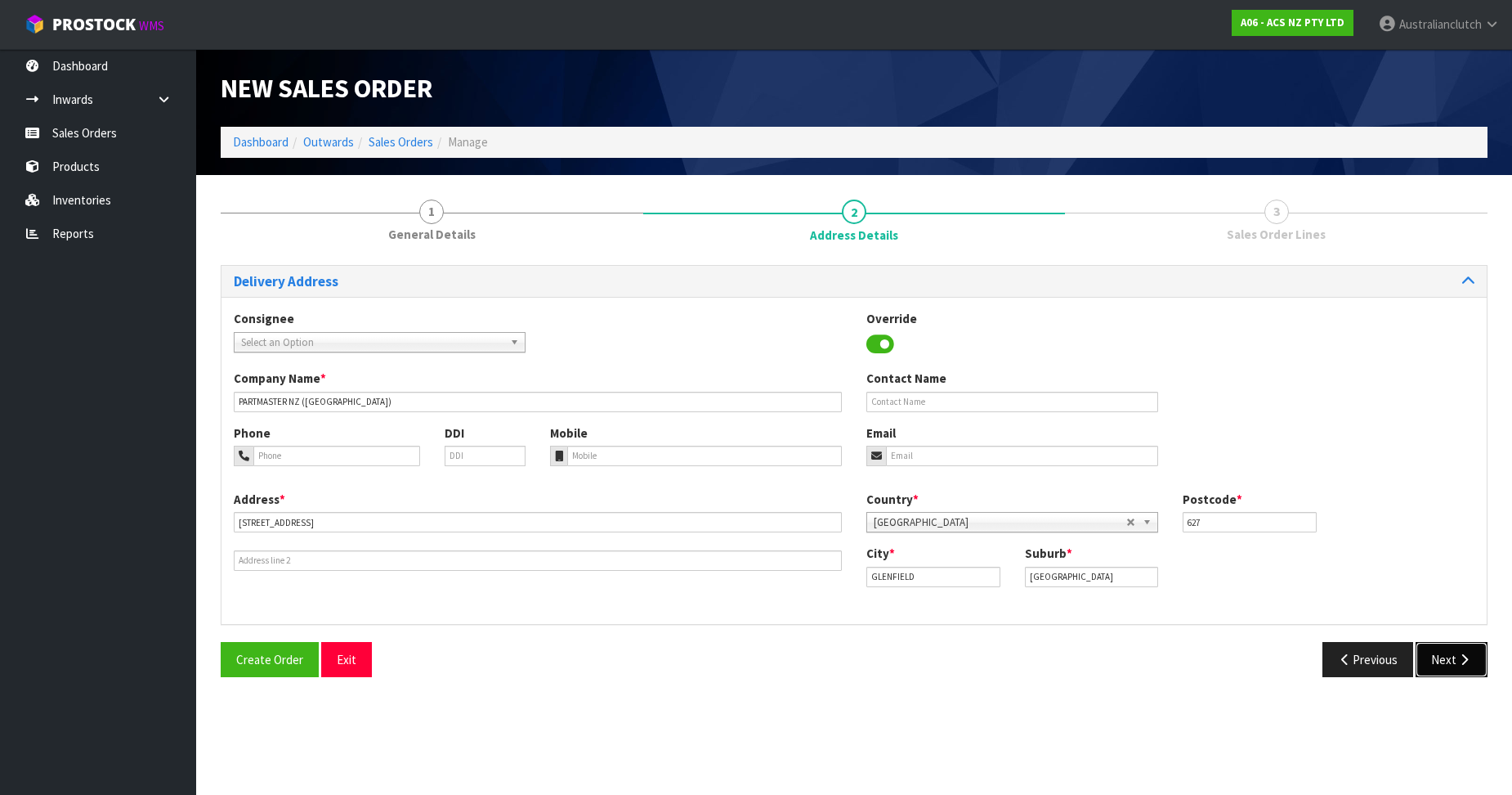
click at [1461, 672] on button "Next" at bounding box center [1452, 660] width 72 height 35
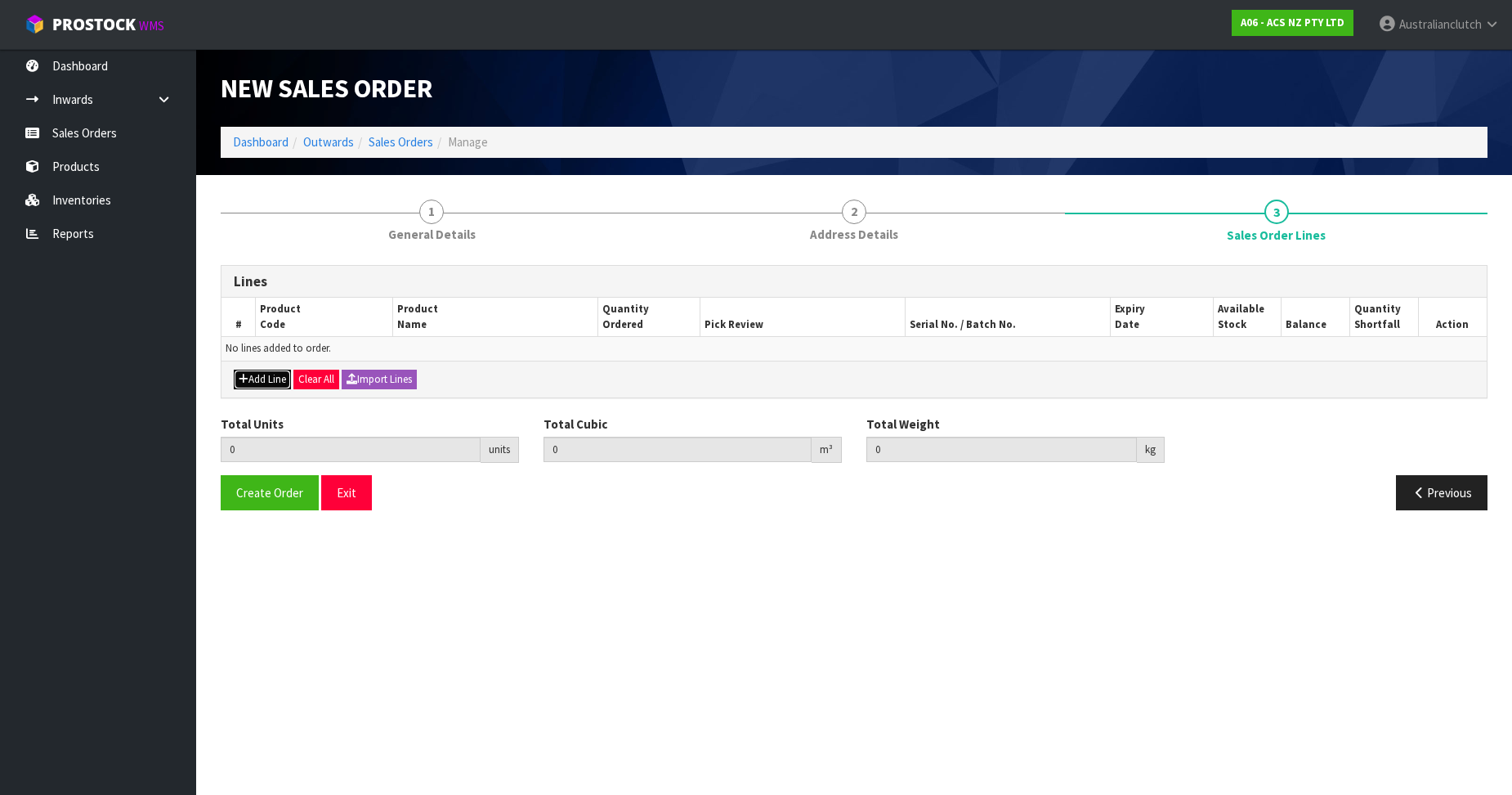
drag, startPoint x: 286, startPoint y: 377, endPoint x: 293, endPoint y: 365, distance: 13.9
click at [286, 377] on button "Add Line" at bounding box center [262, 380] width 57 height 19
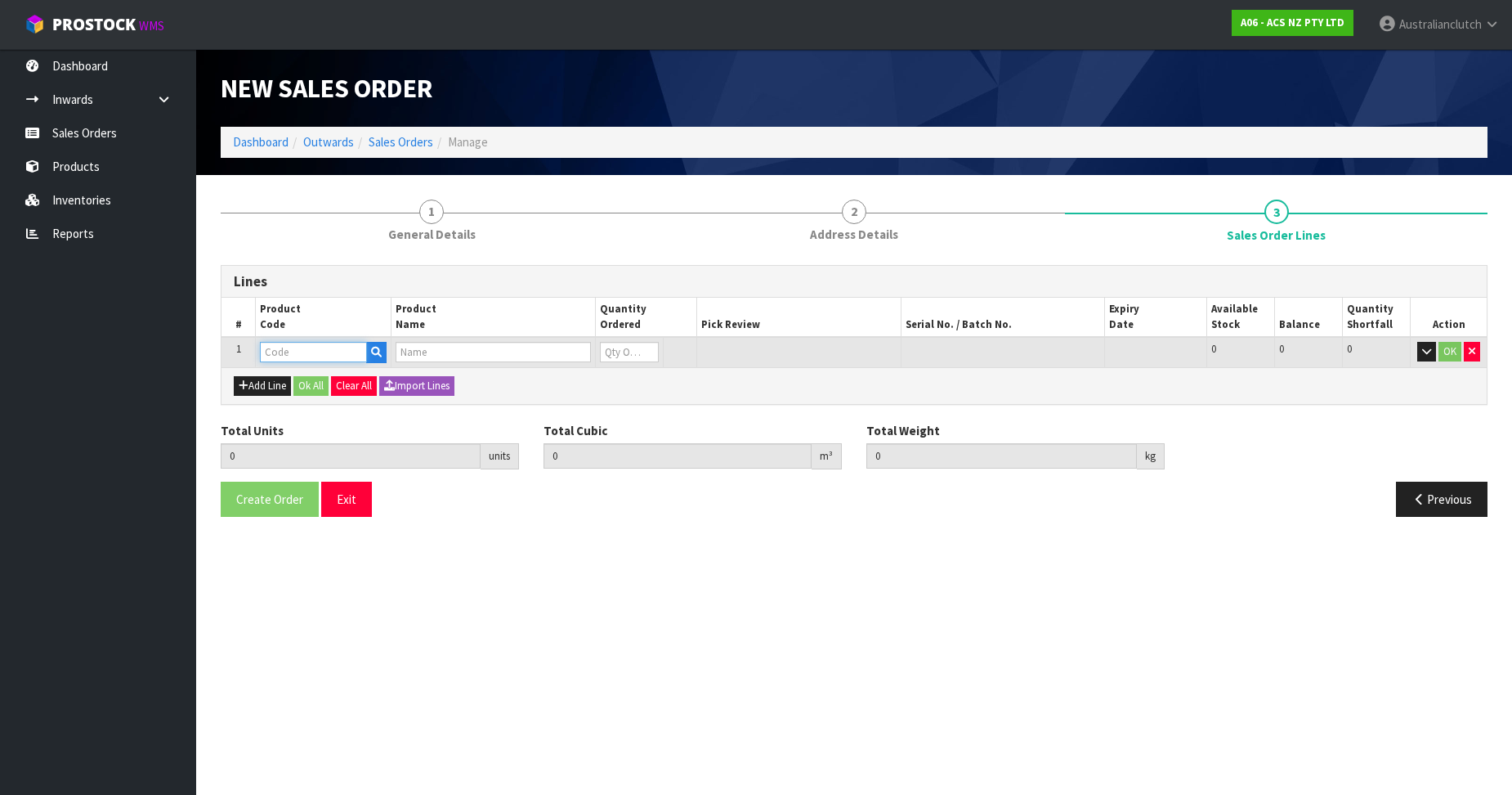
click at [313, 350] on input "text" at bounding box center [313, 352] width 107 height 20
paste input "MCMI001"
type input "MCMI001"
type input "0.000000"
type input "0.000"
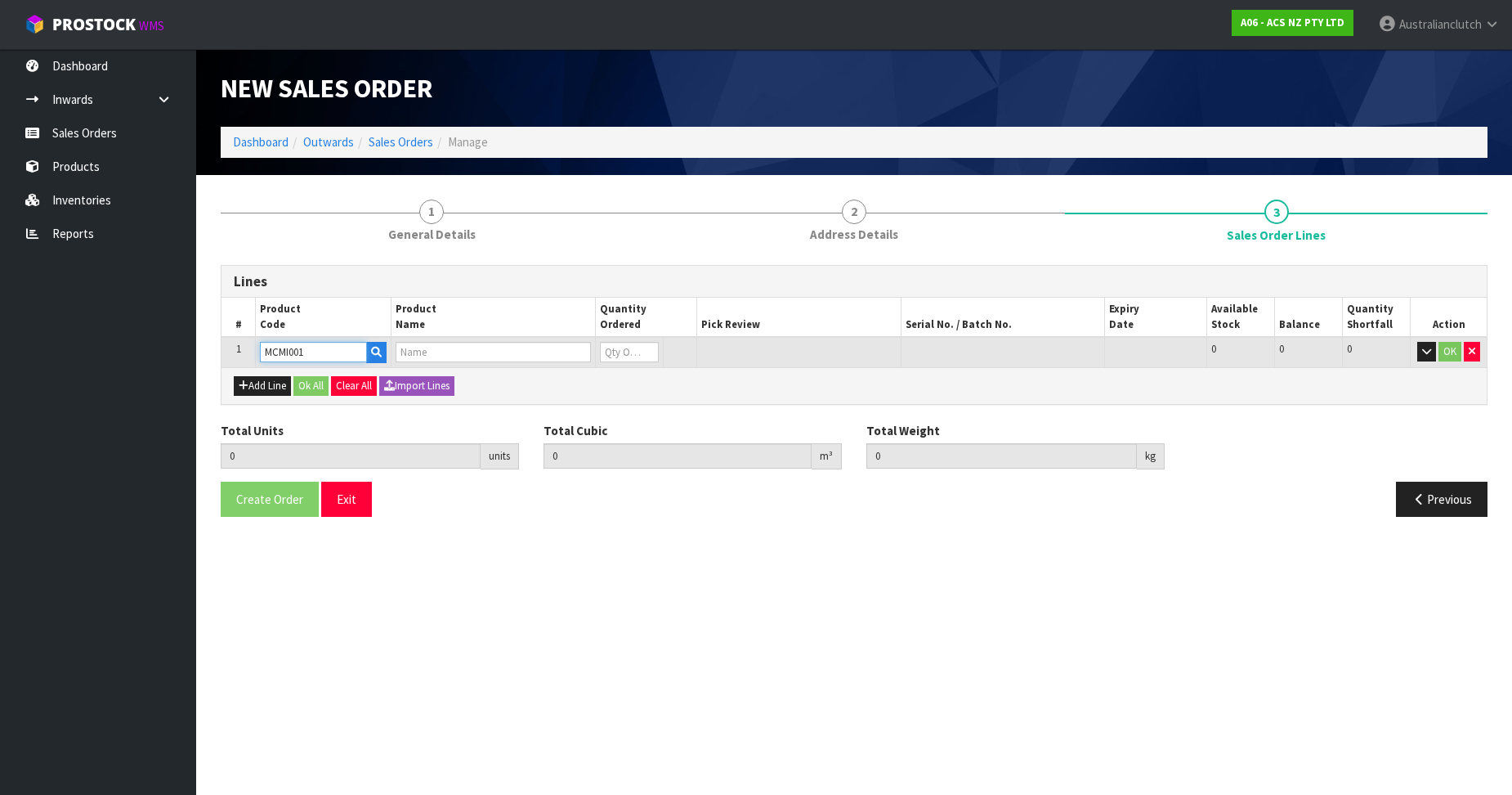
type input "CLUTCH M/CYL MITSUBISHI 15.87MM (5/8")"
type input "0"
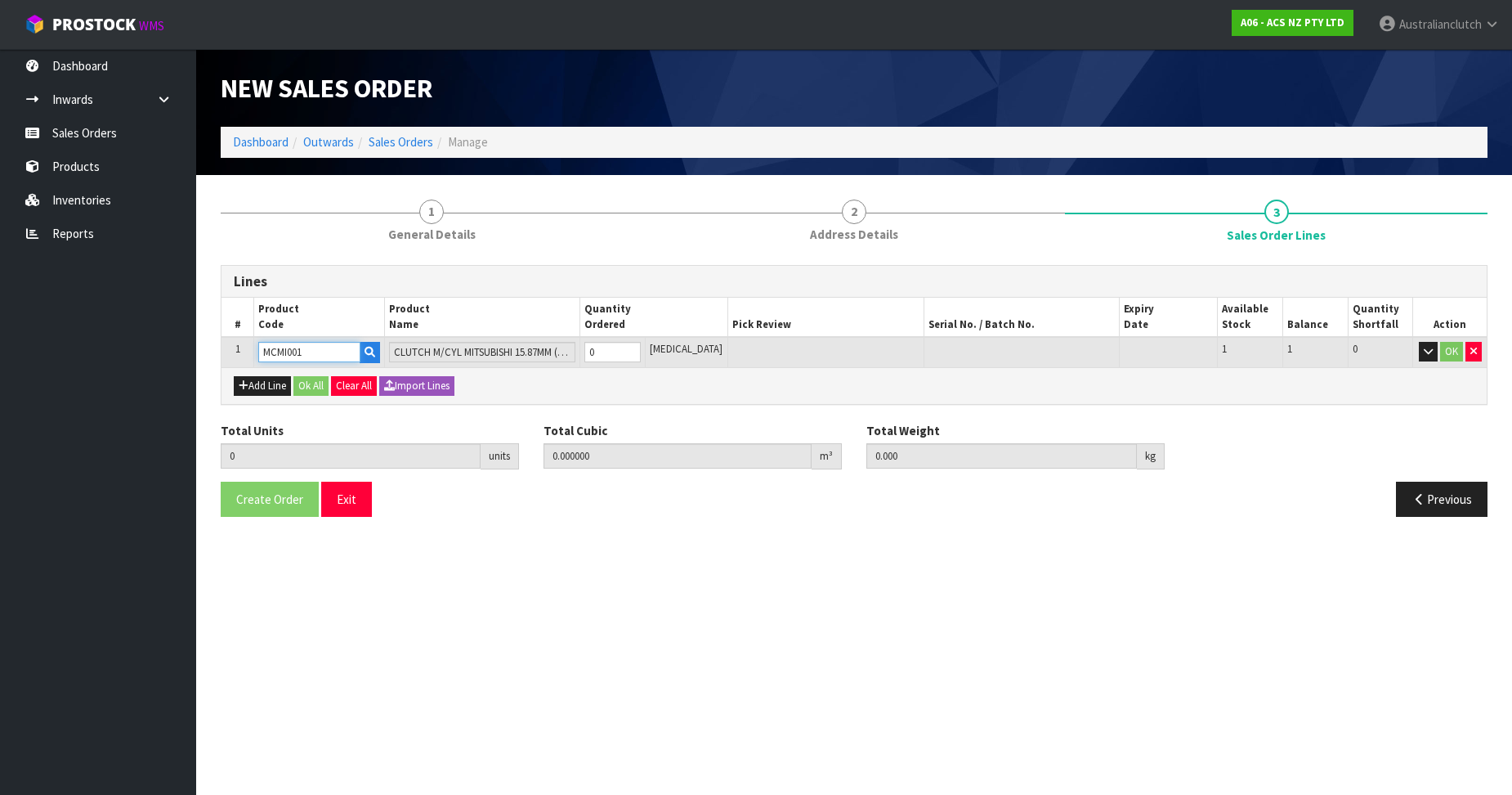
type input "MCMI001"
type input "1"
type input "0.002981"
type input "0.6"
drag, startPoint x: 645, startPoint y: 346, endPoint x: 706, endPoint y: 344, distance: 61.0
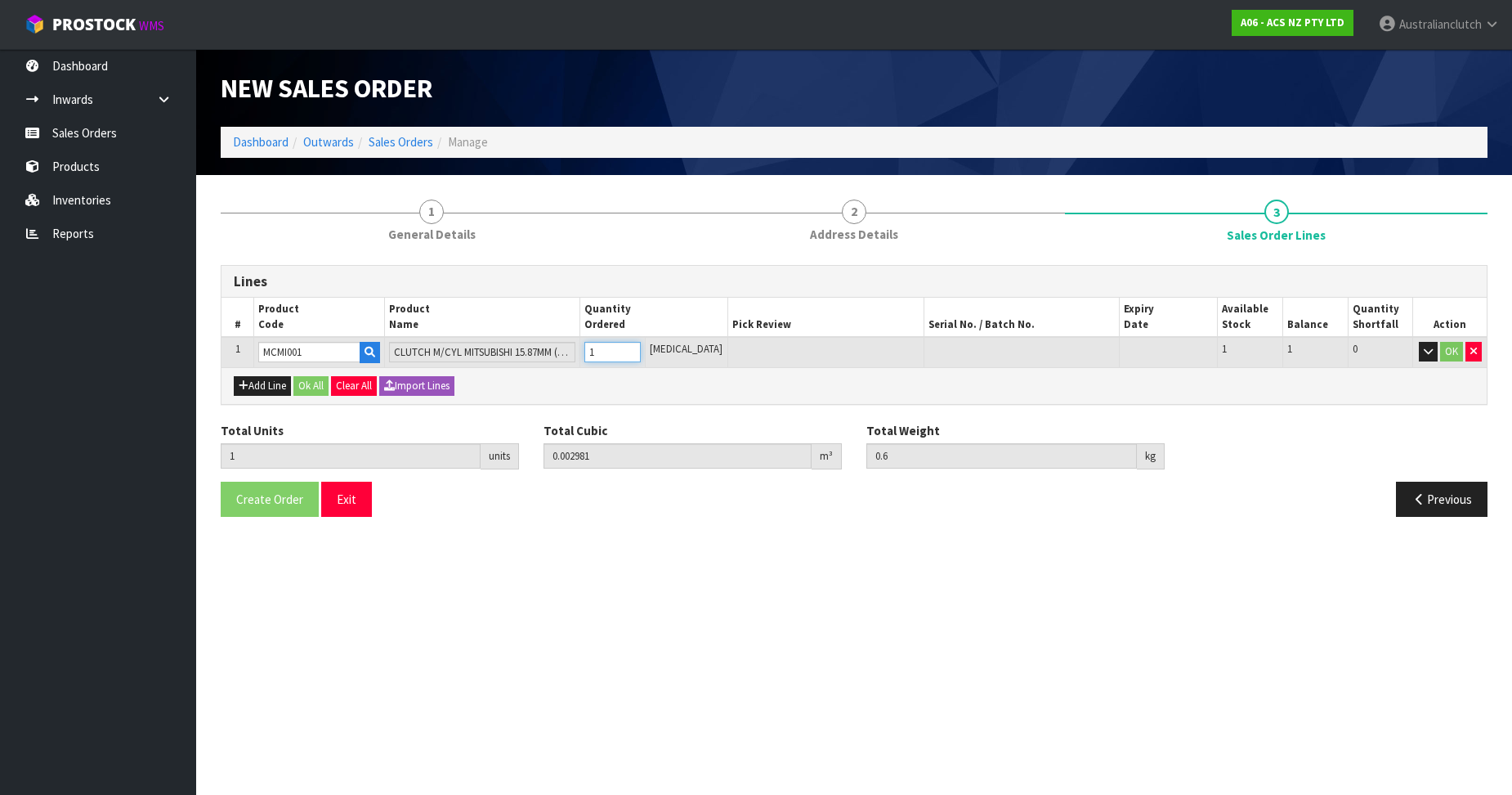
type input "1"
click at [641, 346] on input "1" at bounding box center [612, 352] width 56 height 20
click at [1442, 352] on button "OK" at bounding box center [1452, 352] width 23 height 19
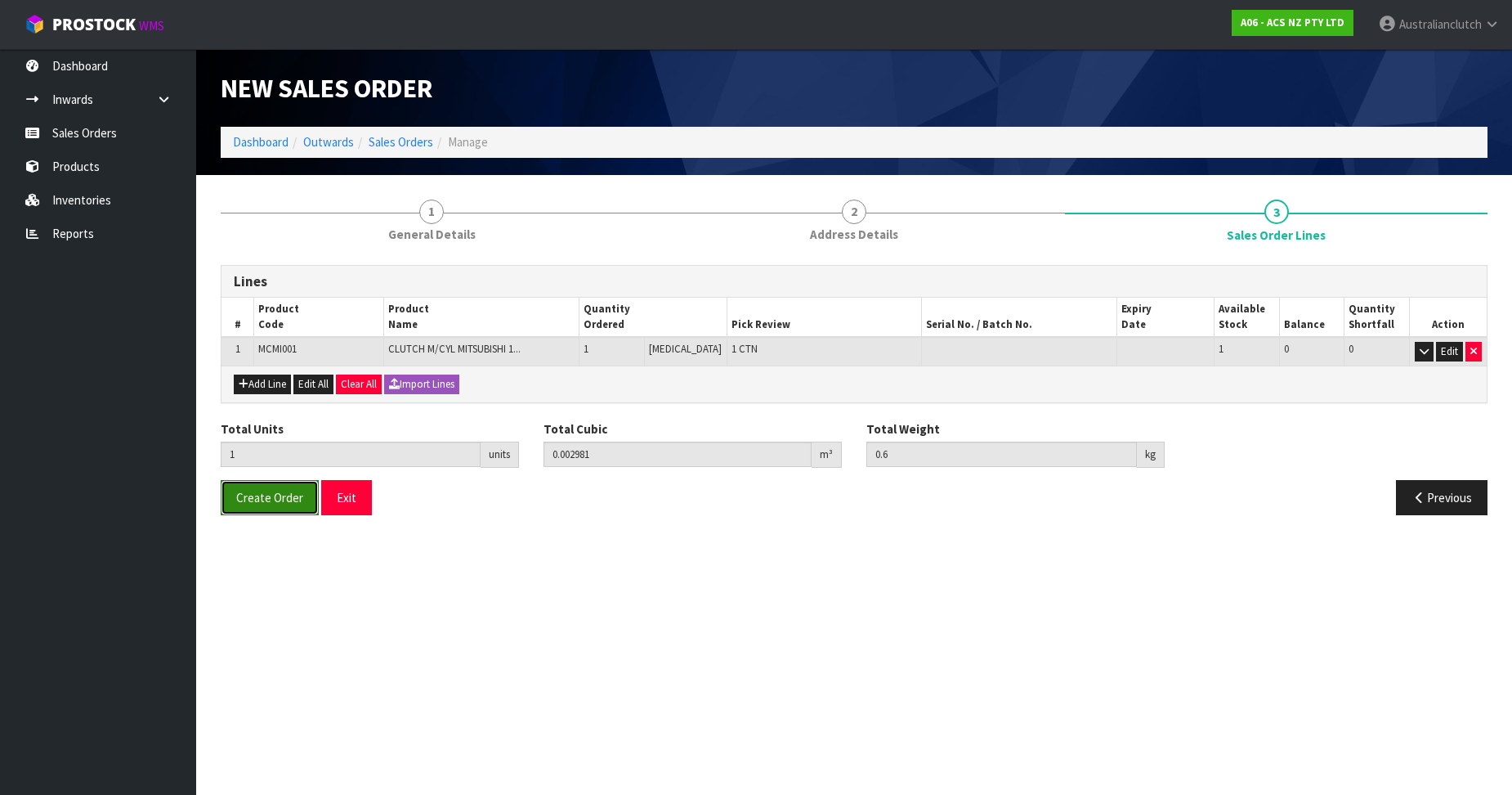
click at [283, 499] on span "Create Order" at bounding box center [269, 497] width 67 height 15
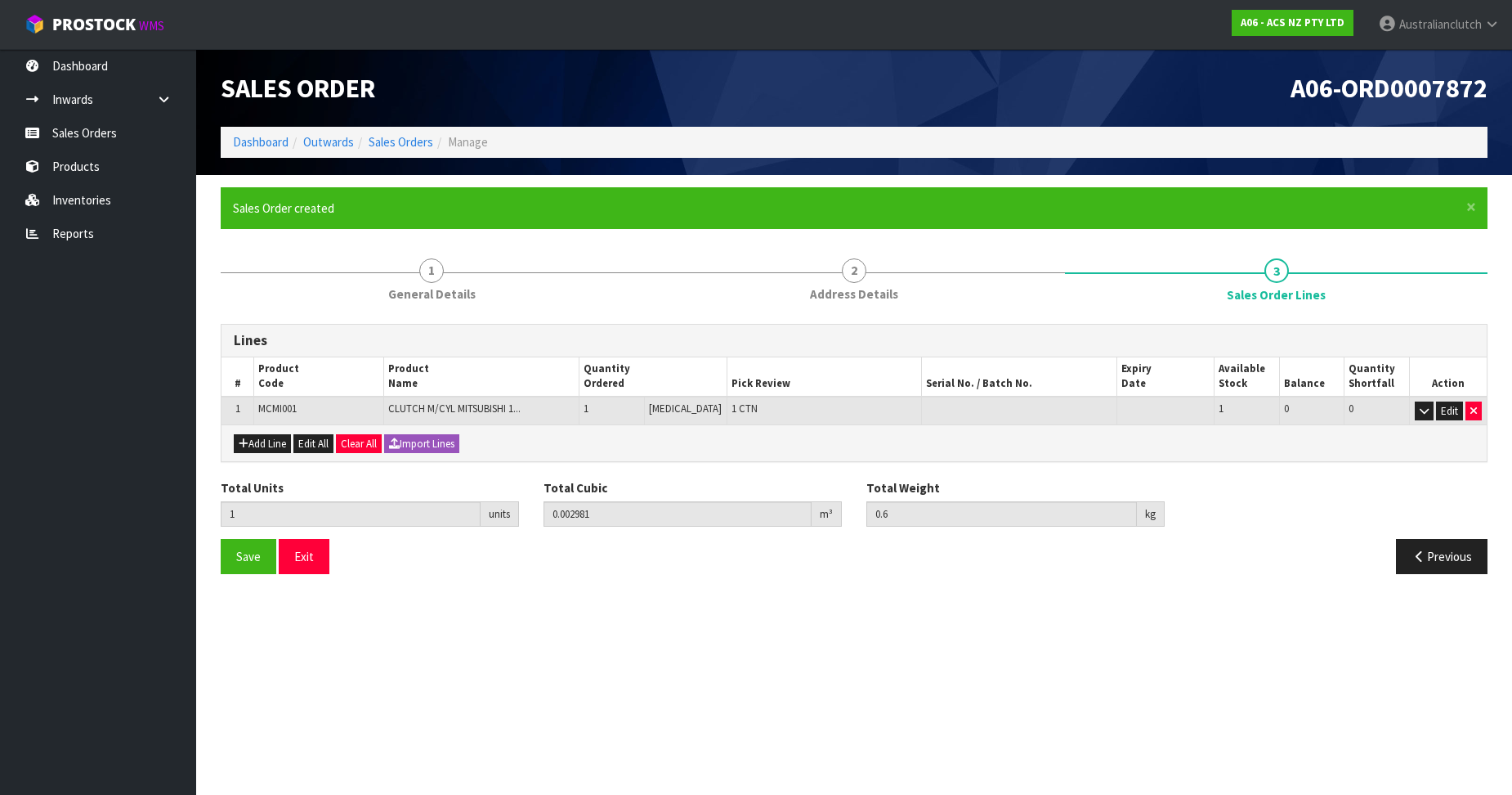
click at [579, 189] on div "× Close Sales Order created" at bounding box center [854, 208] width 1267 height 42
